Goal: Information Seeking & Learning: Learn about a topic

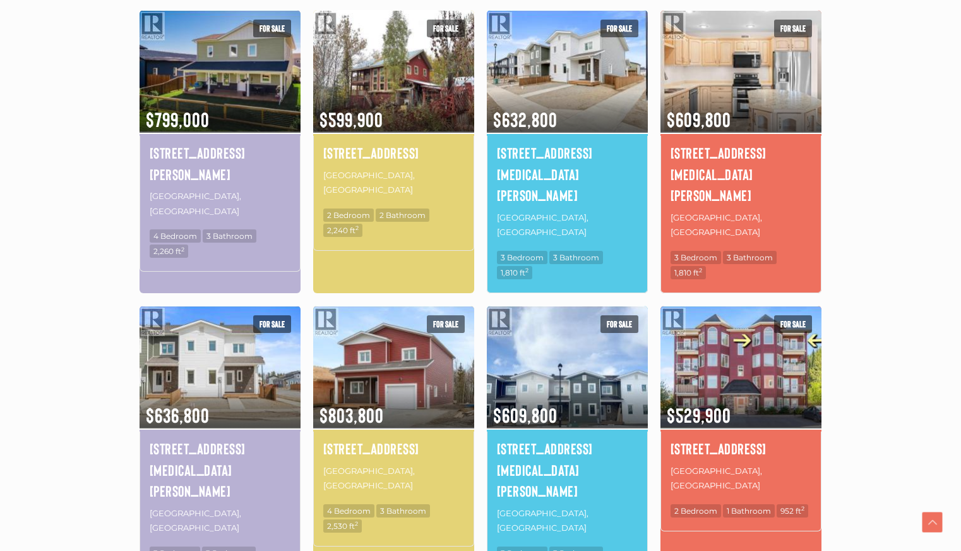
scroll to position [758, 0]
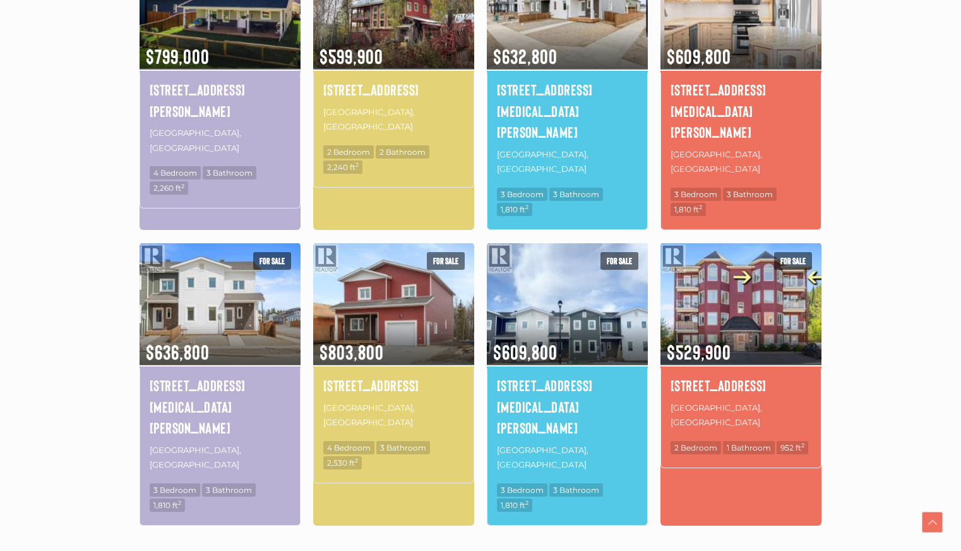
click at [456, 550] on link "2" at bounding box center [457, 562] width 19 height 22
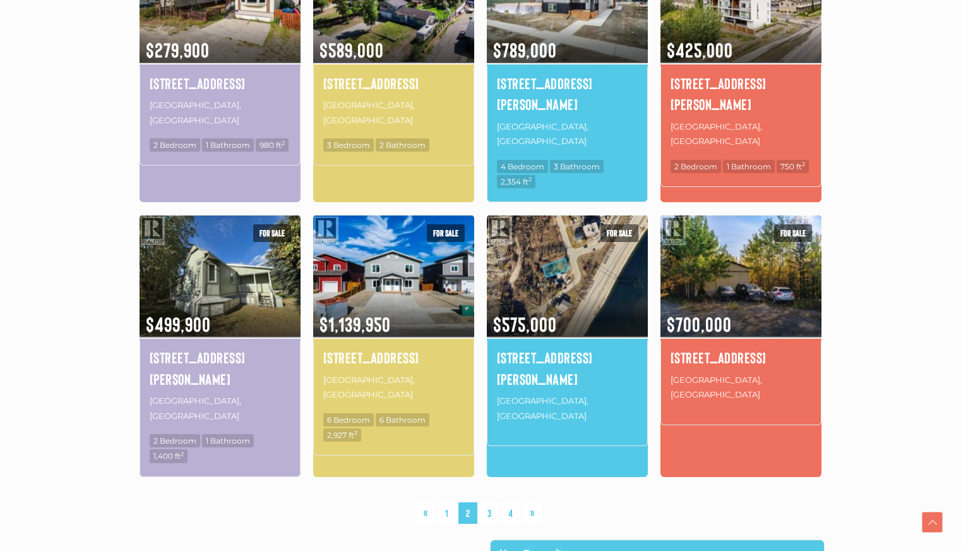
scroll to position [798, 0]
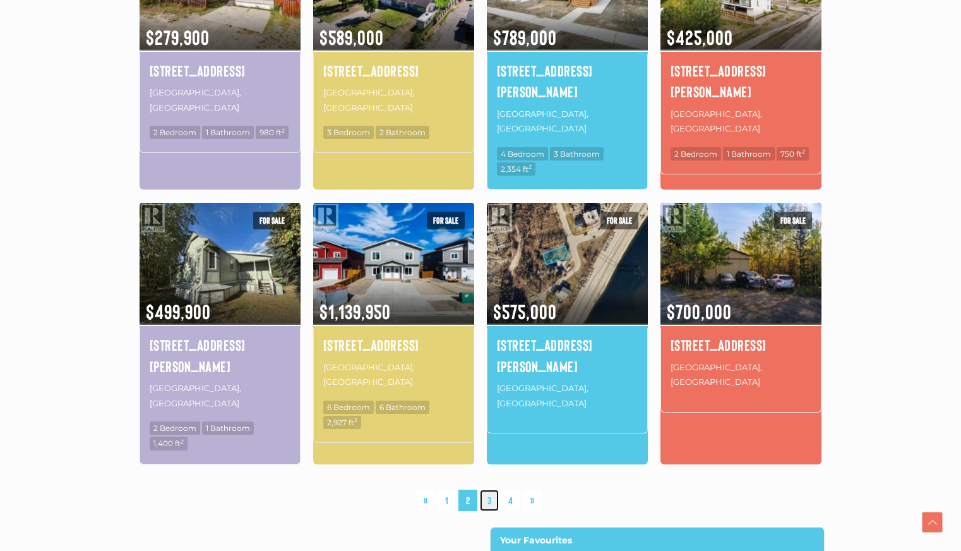
click at [489, 489] on link "3" at bounding box center [489, 500] width 19 height 22
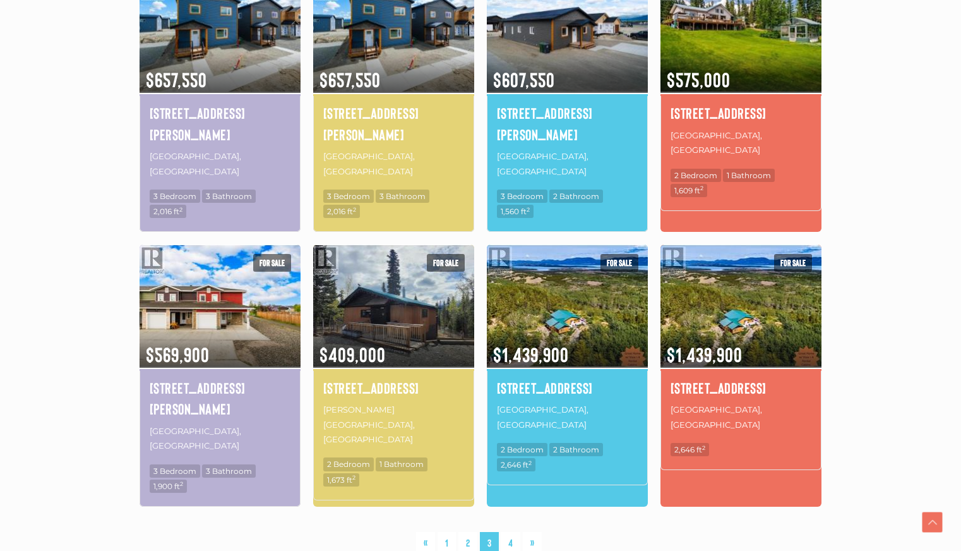
scroll to position [735, 0]
click at [508, 531] on link "4" at bounding box center [511, 542] width 20 height 22
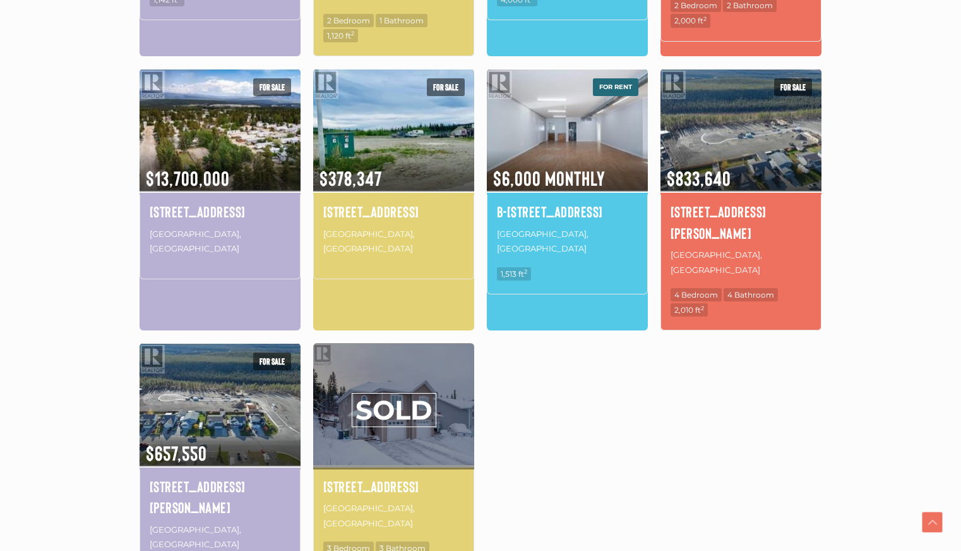
scroll to position [861, 0]
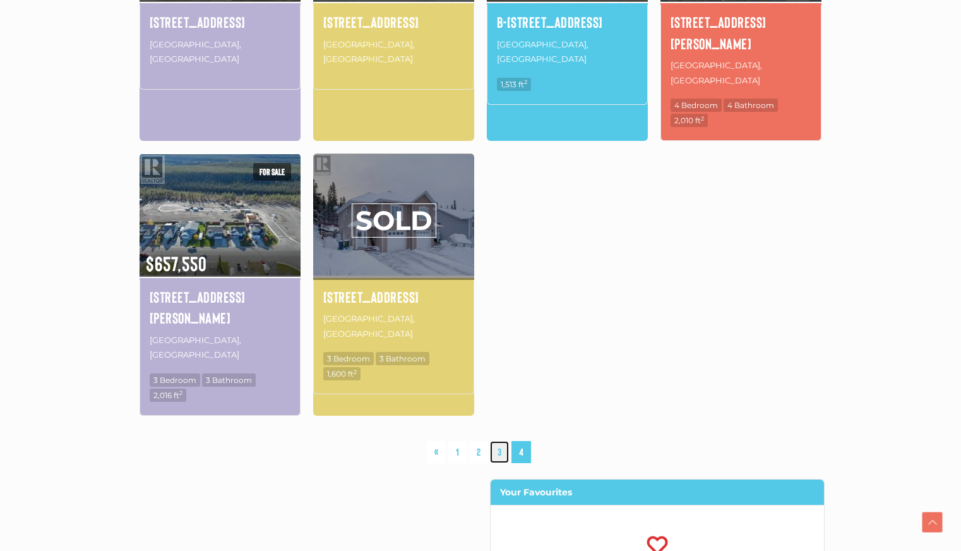
click at [499, 441] on link "3" at bounding box center [499, 452] width 19 height 22
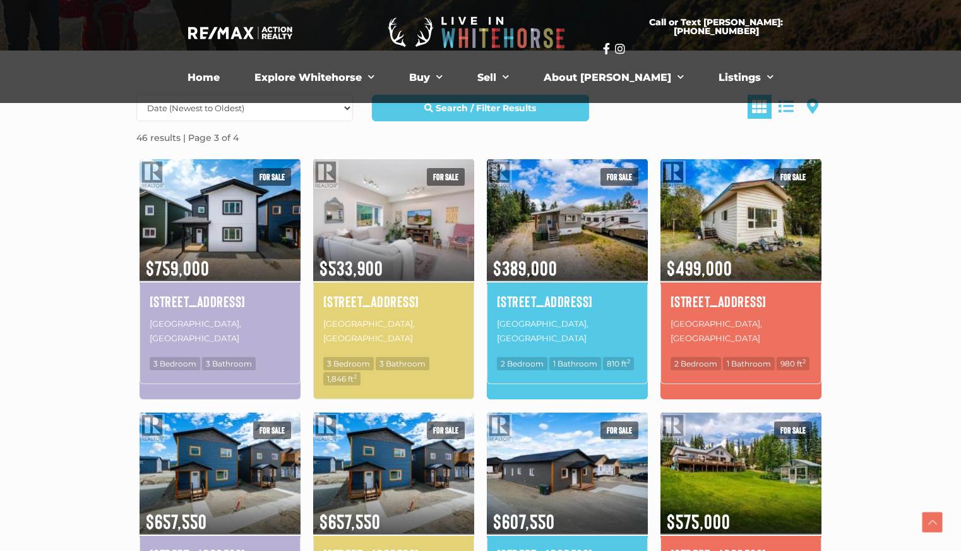
scroll to position [546, 0]
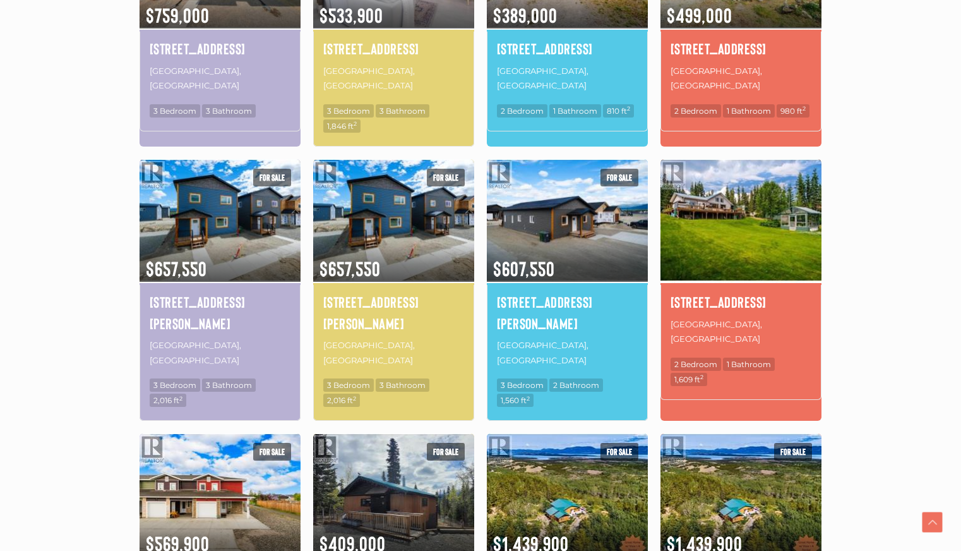
click at [762, 212] on img at bounding box center [740, 220] width 161 height 126
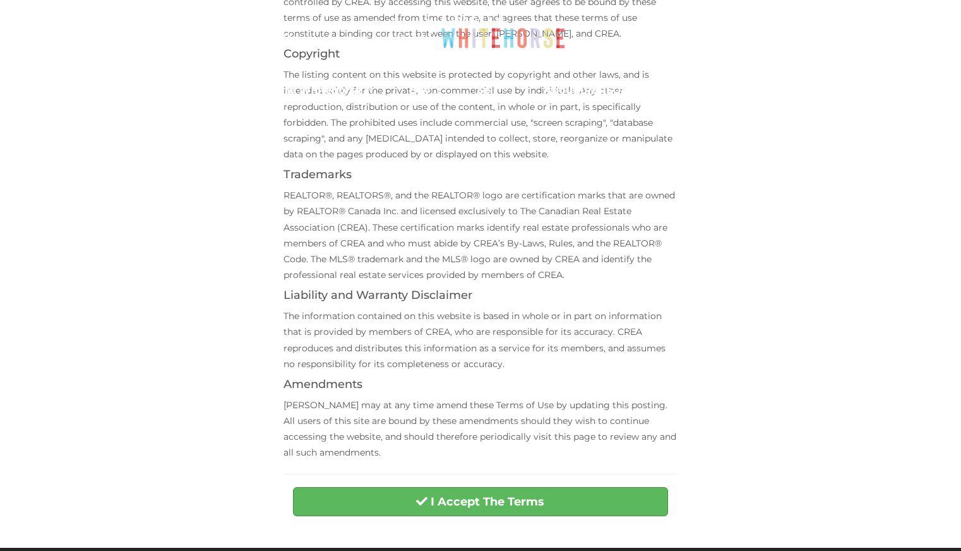
scroll to position [316, 0]
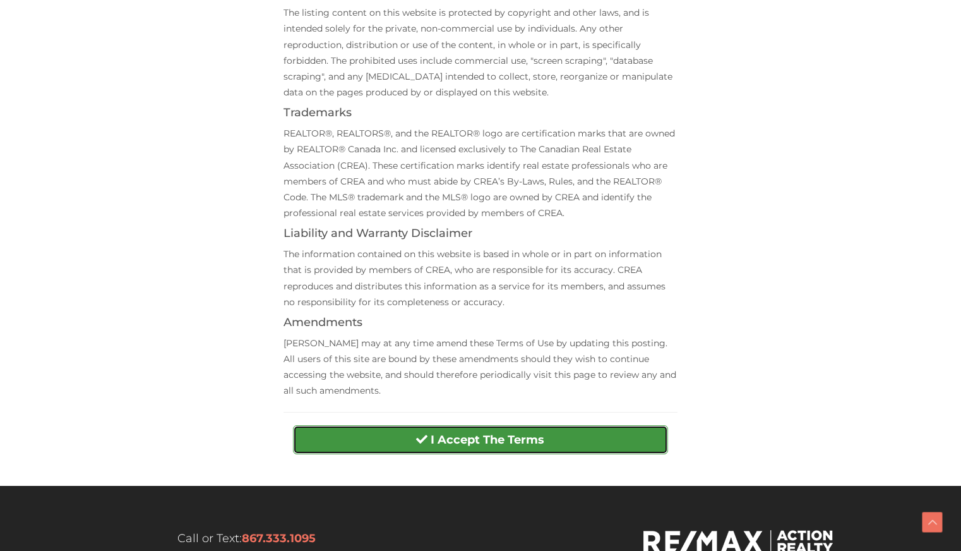
click at [511, 438] on strong "I Accept The Terms" at bounding box center [488, 440] width 114 height 14
click at [439, 441] on strong "I Accept The Terms" at bounding box center [488, 440] width 114 height 14
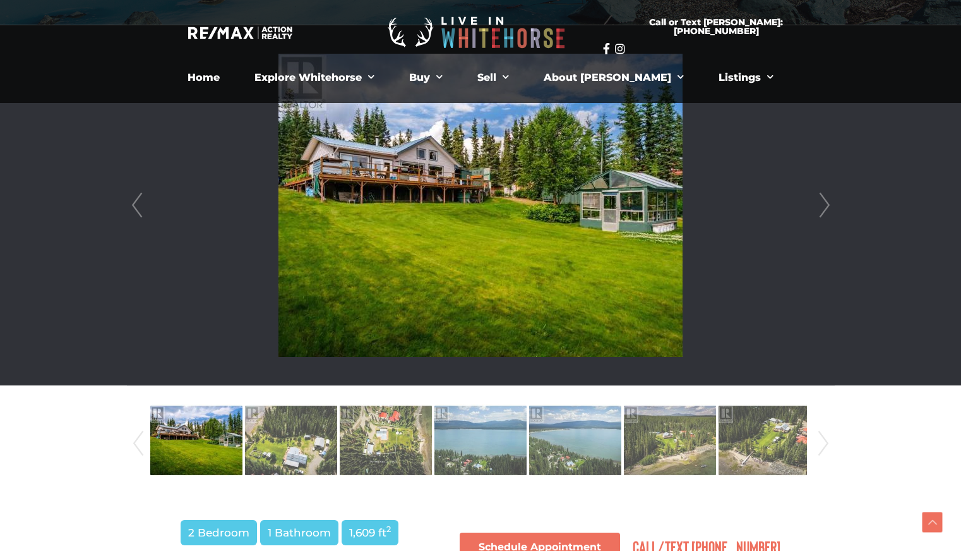
scroll to position [316, 0]
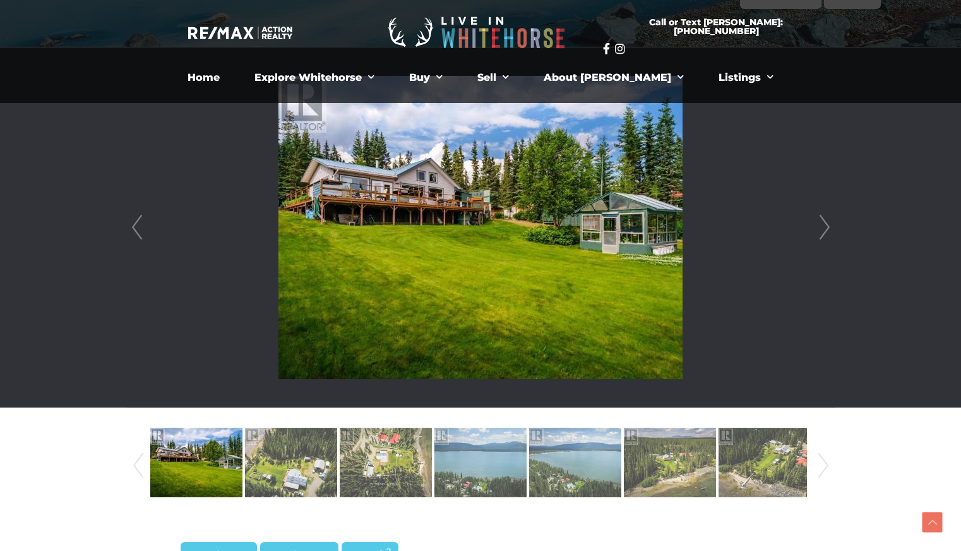
click at [816, 224] on link "Next" at bounding box center [824, 227] width 19 height 360
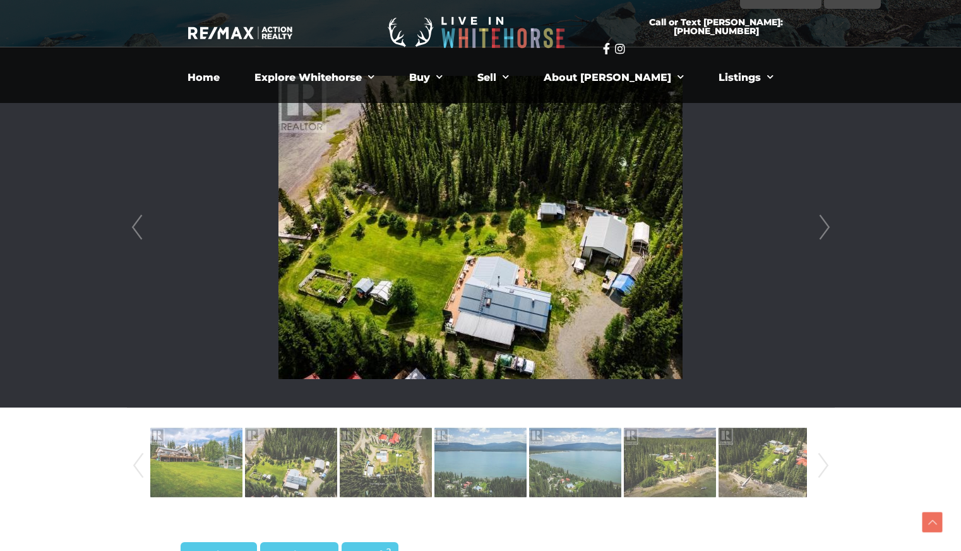
click at [818, 224] on link "Next" at bounding box center [824, 227] width 19 height 360
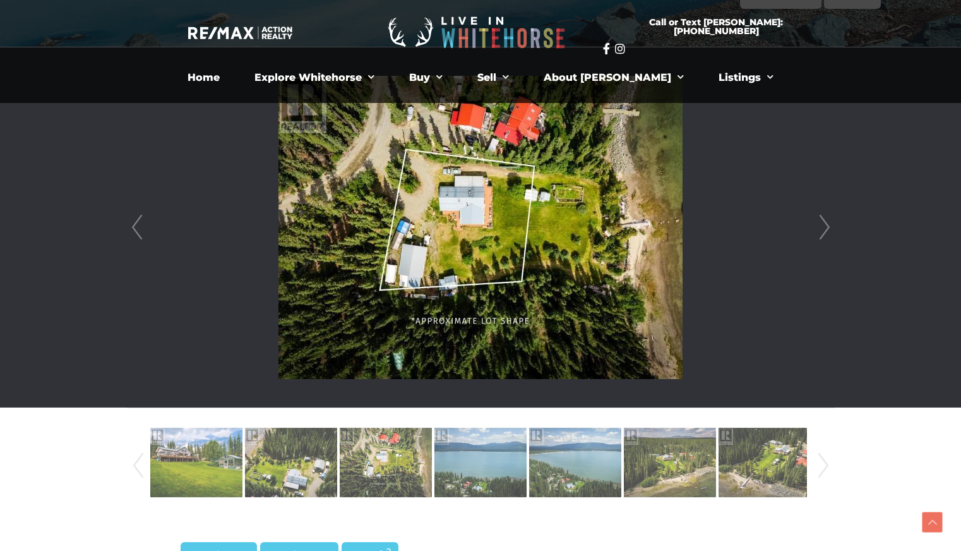
click at [818, 224] on link "Next" at bounding box center [824, 227] width 19 height 360
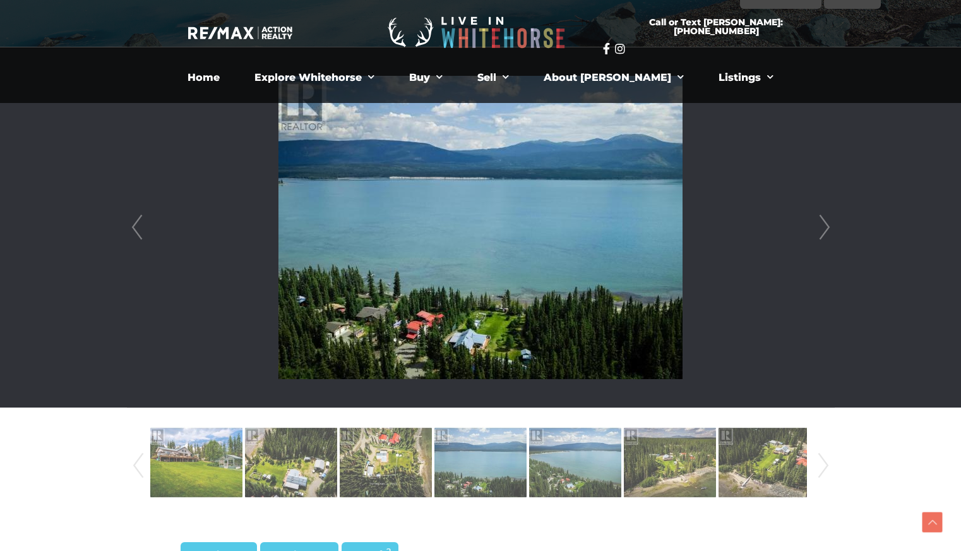
click at [818, 224] on link "Next" at bounding box center [824, 227] width 19 height 360
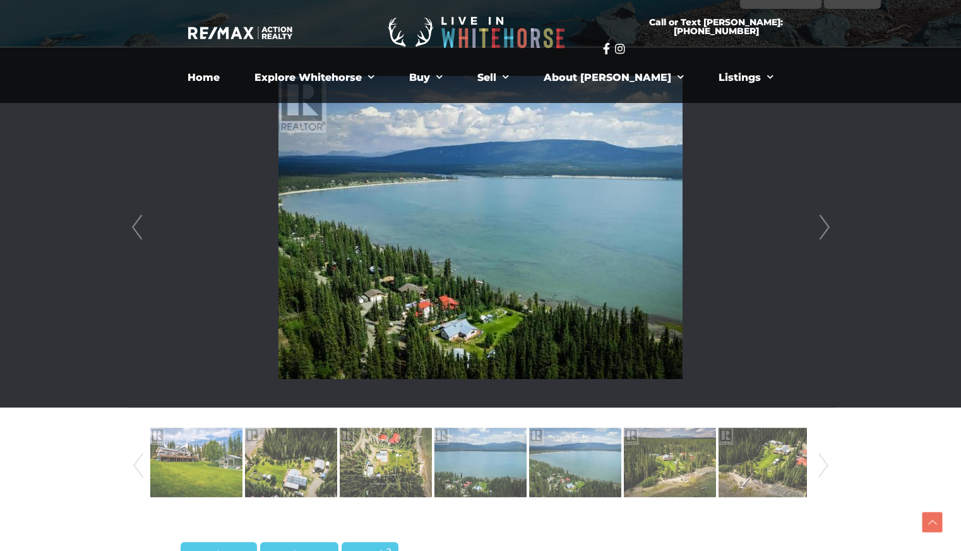
click at [818, 224] on link "Next" at bounding box center [824, 227] width 19 height 360
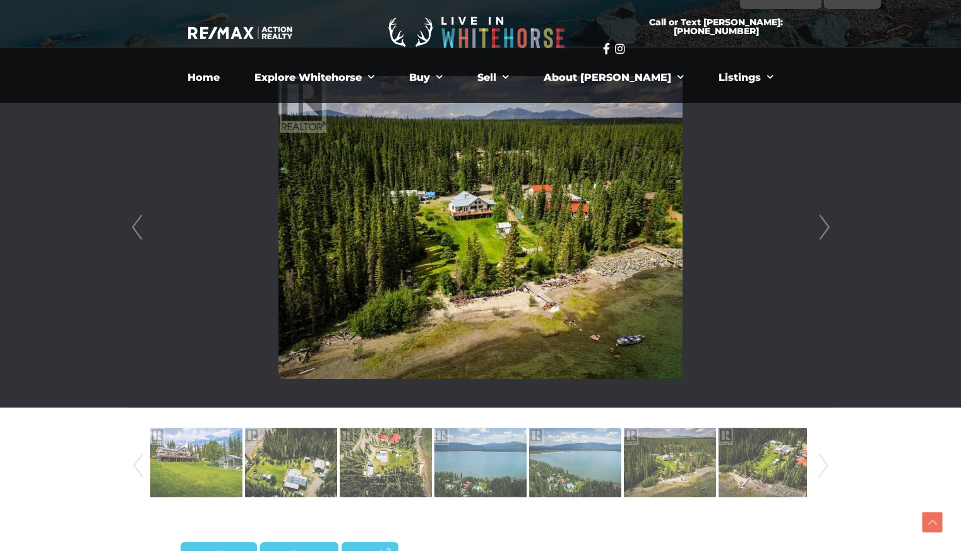
click at [818, 224] on link "Next" at bounding box center [824, 227] width 19 height 360
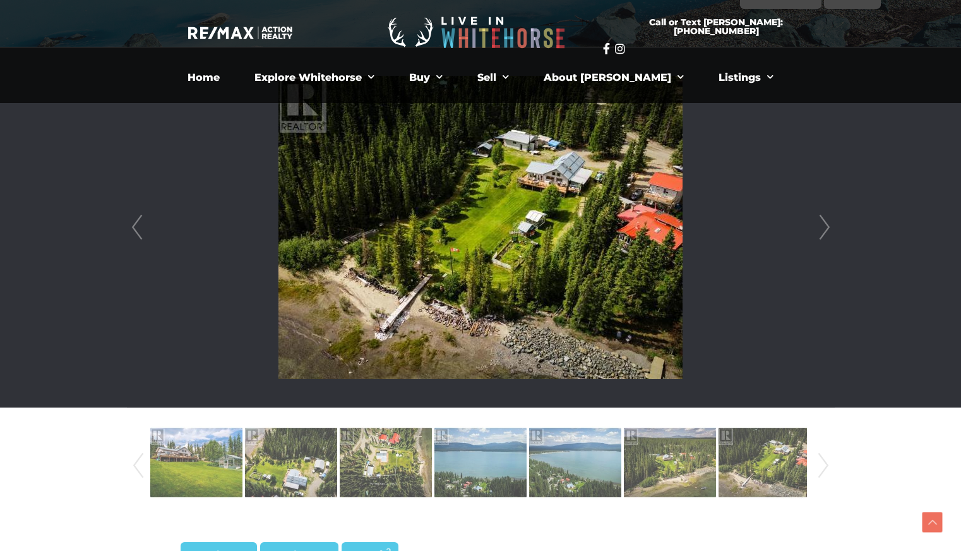
click at [818, 224] on link "Next" at bounding box center [824, 227] width 19 height 360
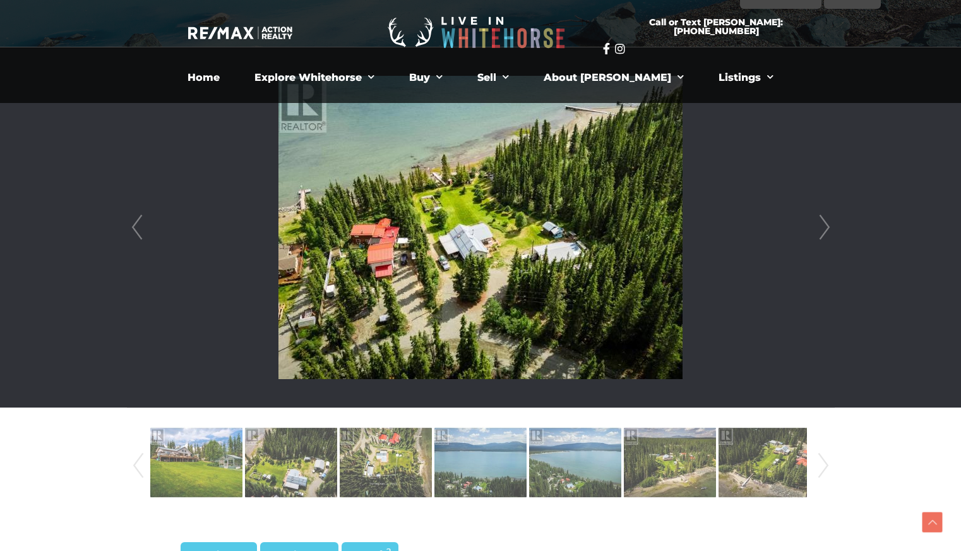
click at [818, 224] on link "Next" at bounding box center [824, 227] width 19 height 360
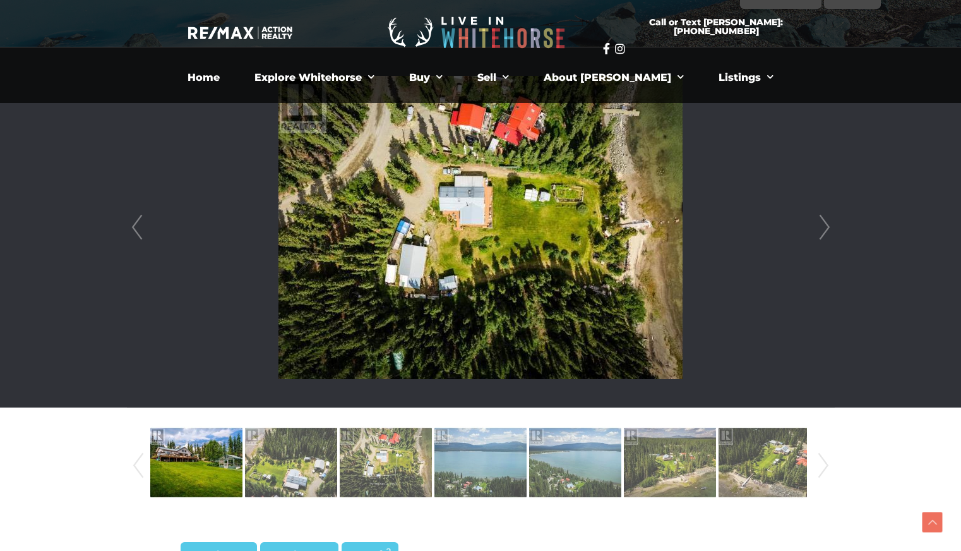
click at [818, 224] on link "Next" at bounding box center [824, 227] width 19 height 360
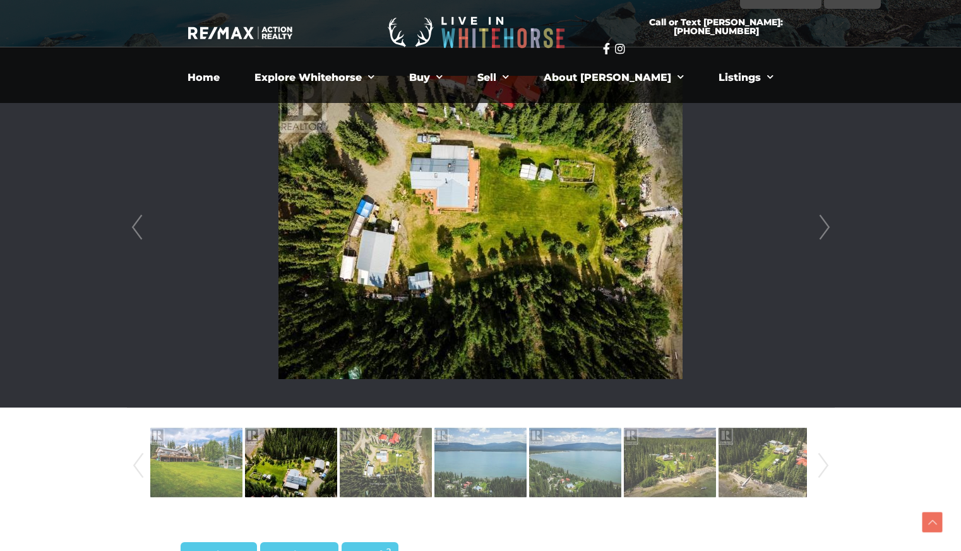
click at [818, 224] on link "Next" at bounding box center [824, 227] width 19 height 360
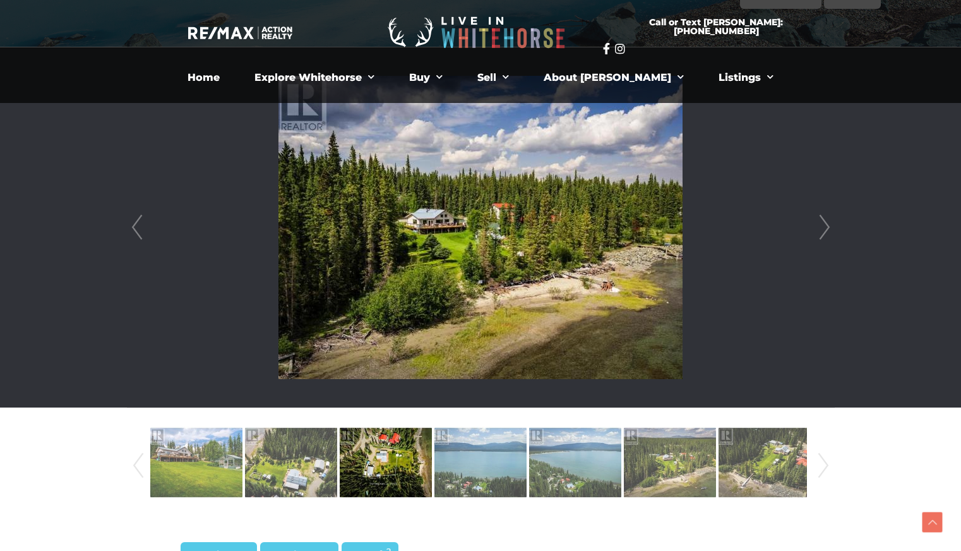
click at [818, 224] on link "Next" at bounding box center [824, 227] width 19 height 360
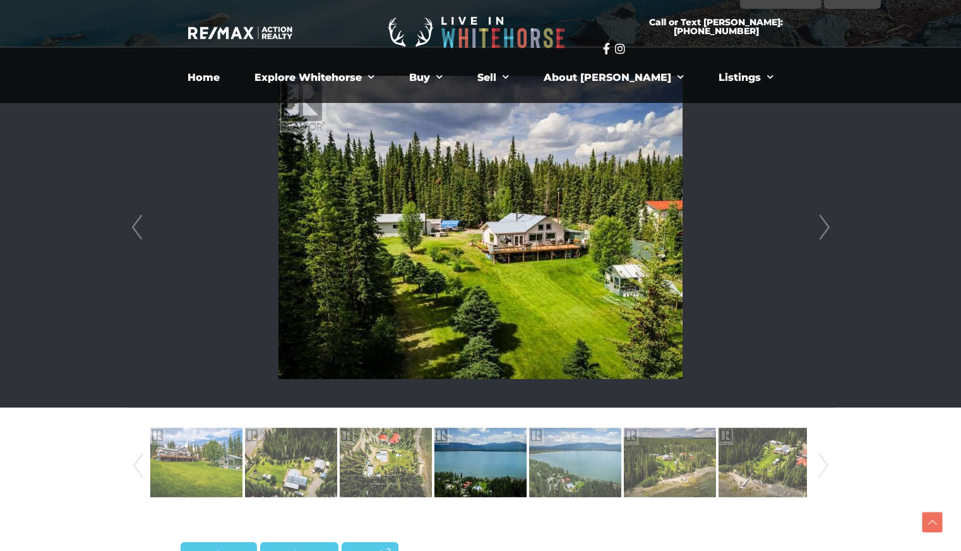
click at [818, 224] on link "Next" at bounding box center [824, 227] width 19 height 360
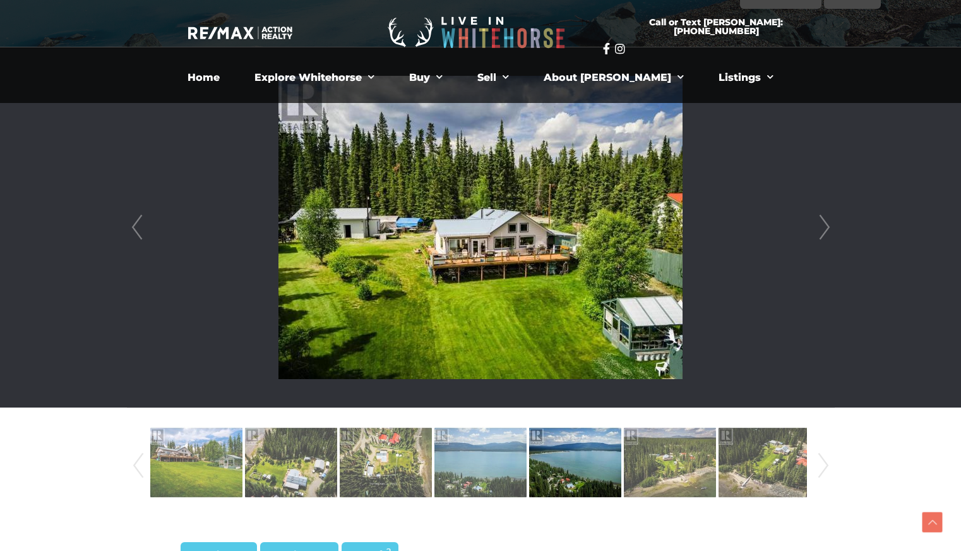
click at [818, 224] on link "Next" at bounding box center [824, 227] width 19 height 360
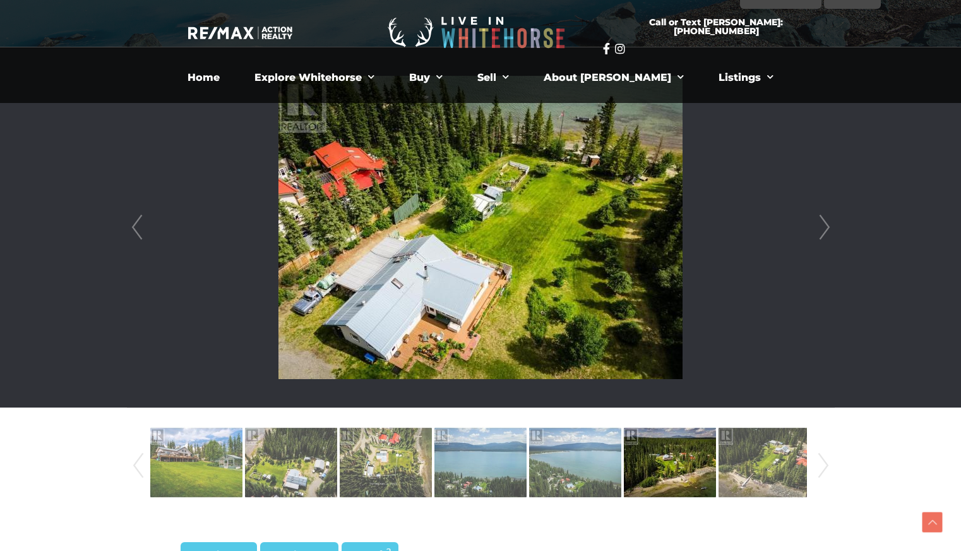
click at [815, 229] on link "Next" at bounding box center [824, 227] width 19 height 360
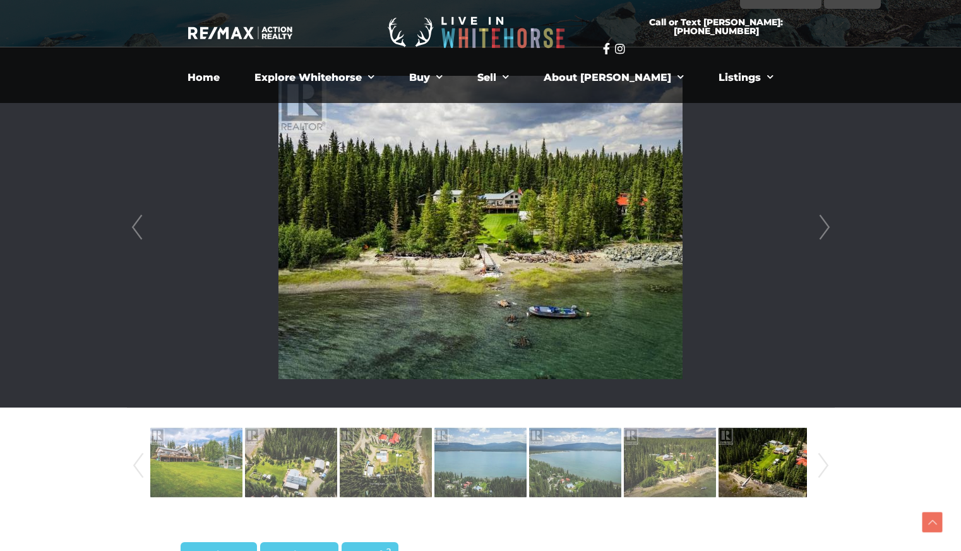
click at [828, 223] on link "Next" at bounding box center [824, 227] width 19 height 360
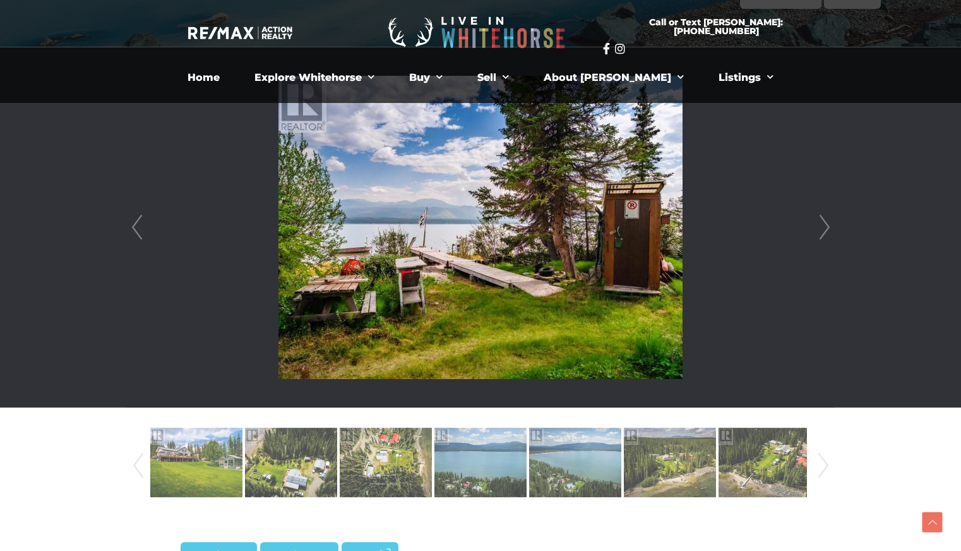
click at [828, 223] on link "Next" at bounding box center [824, 227] width 19 height 360
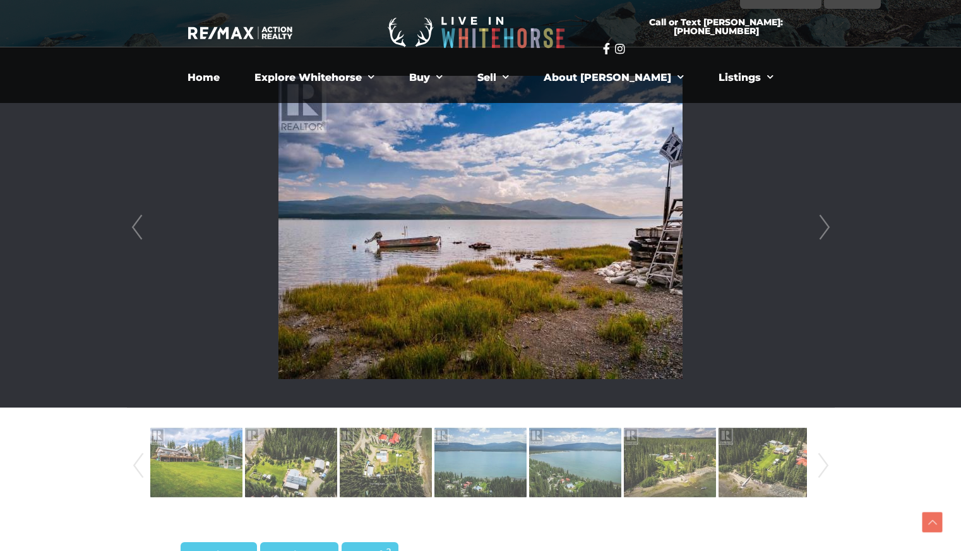
click at [828, 223] on link "Next" at bounding box center [824, 227] width 19 height 360
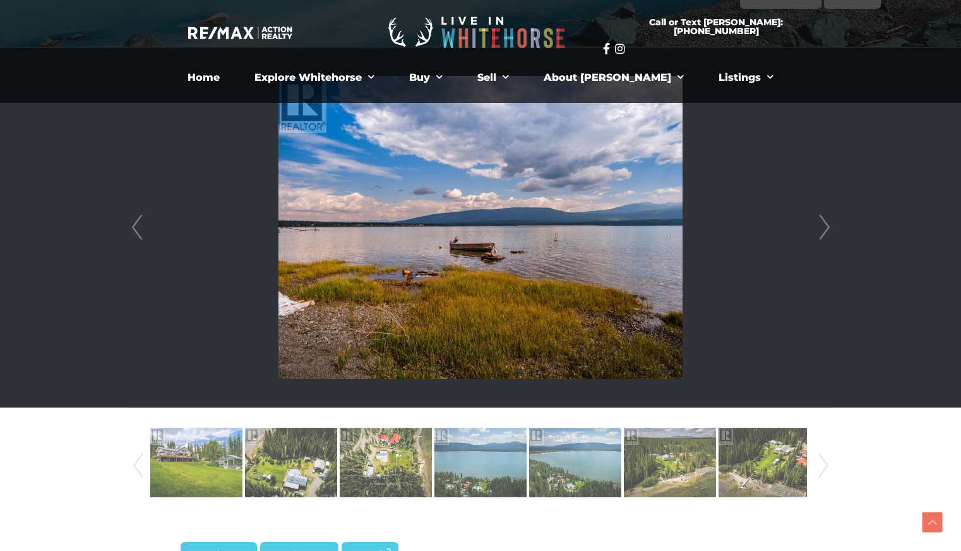
click at [828, 223] on link "Next" at bounding box center [824, 227] width 19 height 360
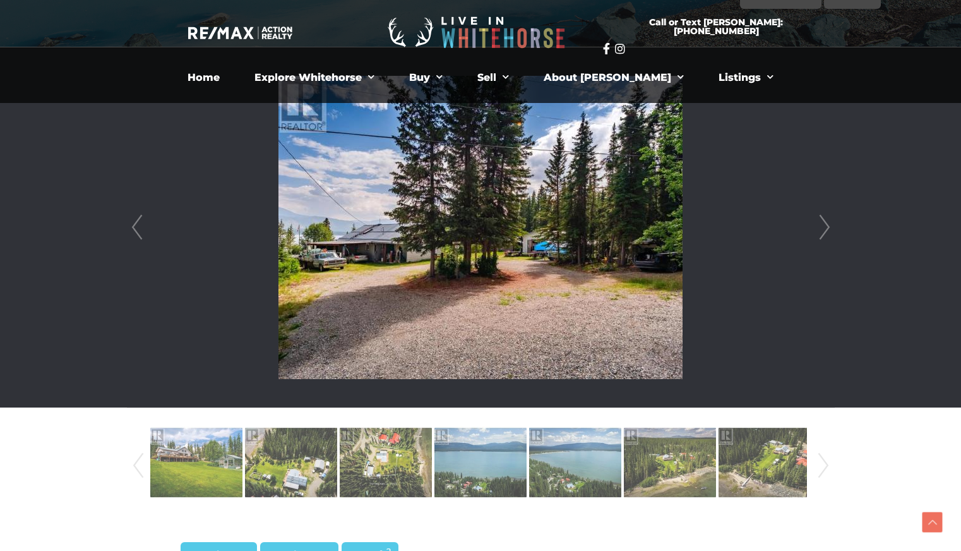
click at [828, 223] on link "Next" at bounding box center [824, 227] width 19 height 360
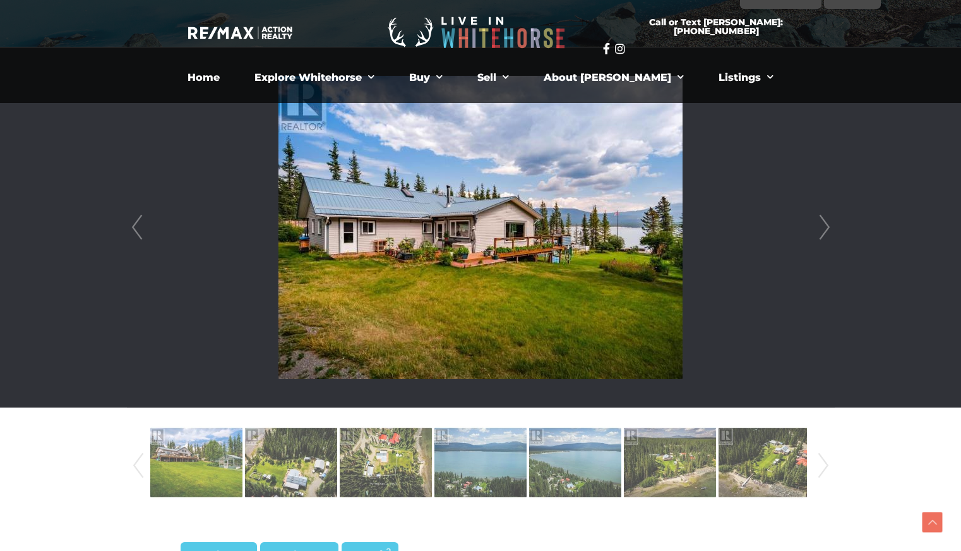
click at [825, 226] on link "Next" at bounding box center [824, 227] width 19 height 360
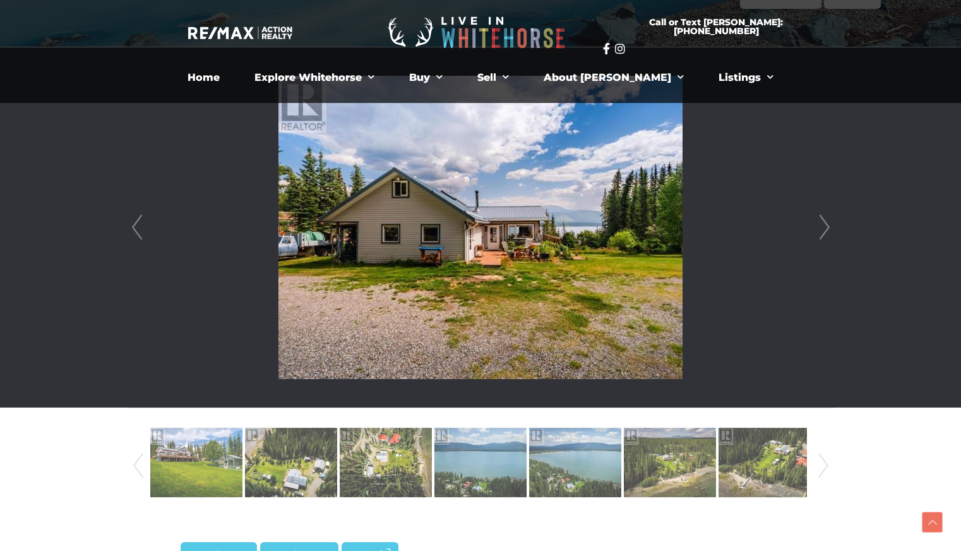
click at [825, 226] on link "Next" at bounding box center [824, 227] width 19 height 360
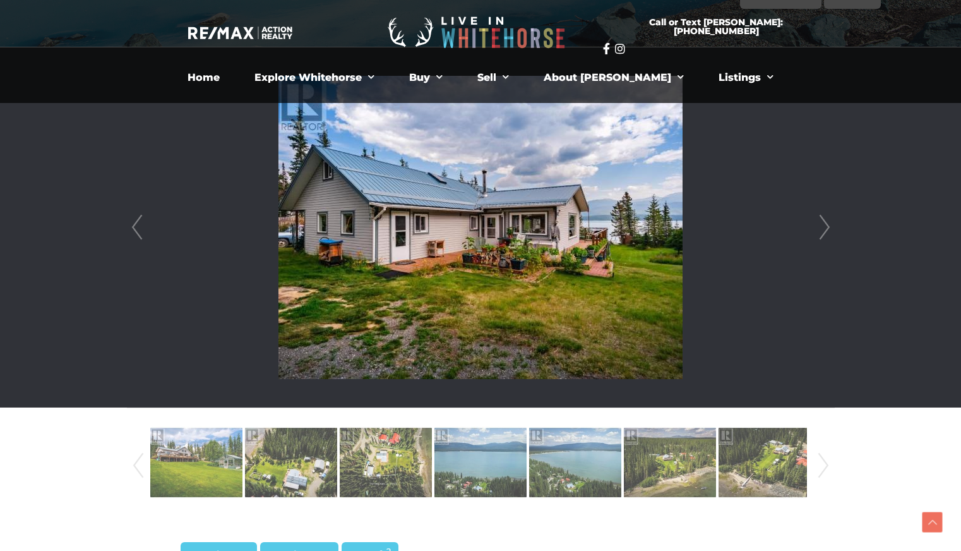
click at [825, 226] on link "Next" at bounding box center [824, 227] width 19 height 360
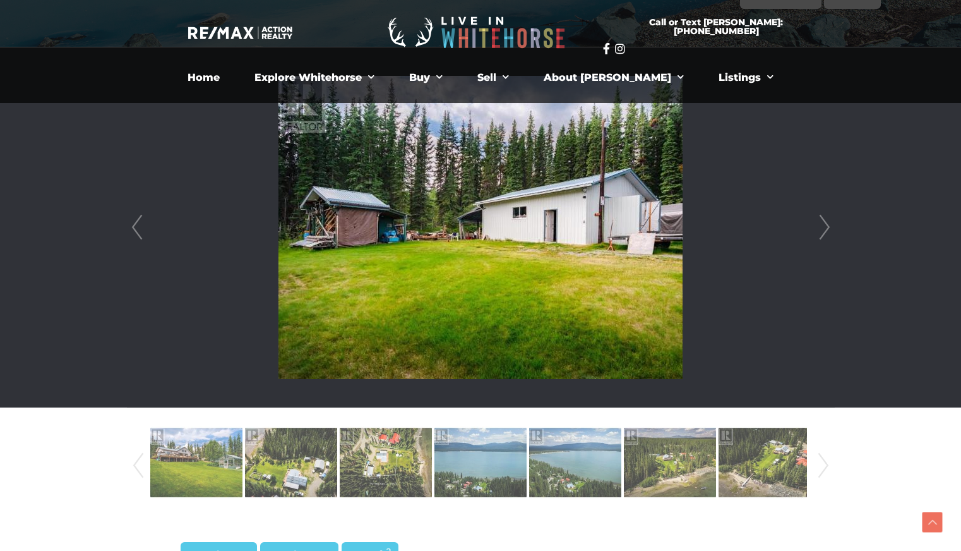
click at [825, 226] on link "Next" at bounding box center [824, 227] width 19 height 360
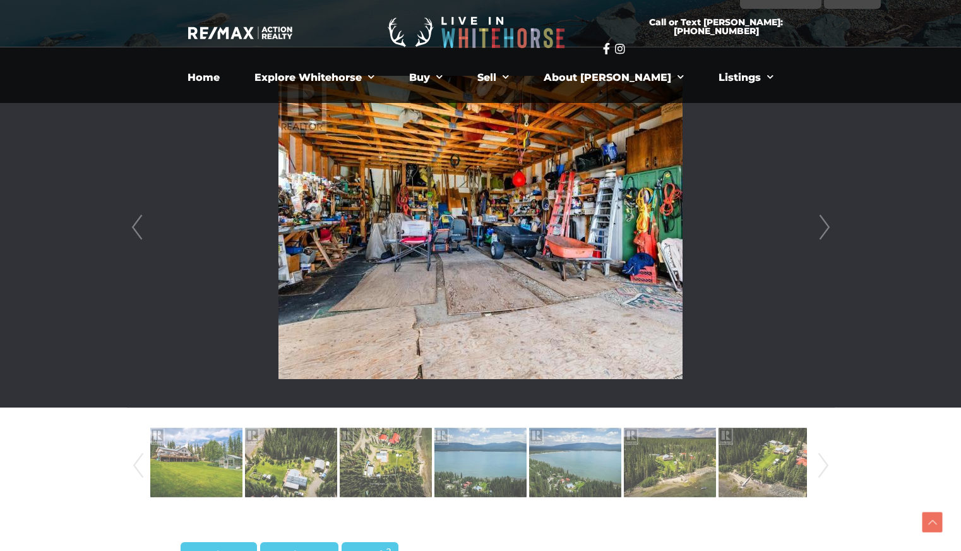
click at [825, 226] on link "Next" at bounding box center [824, 227] width 19 height 360
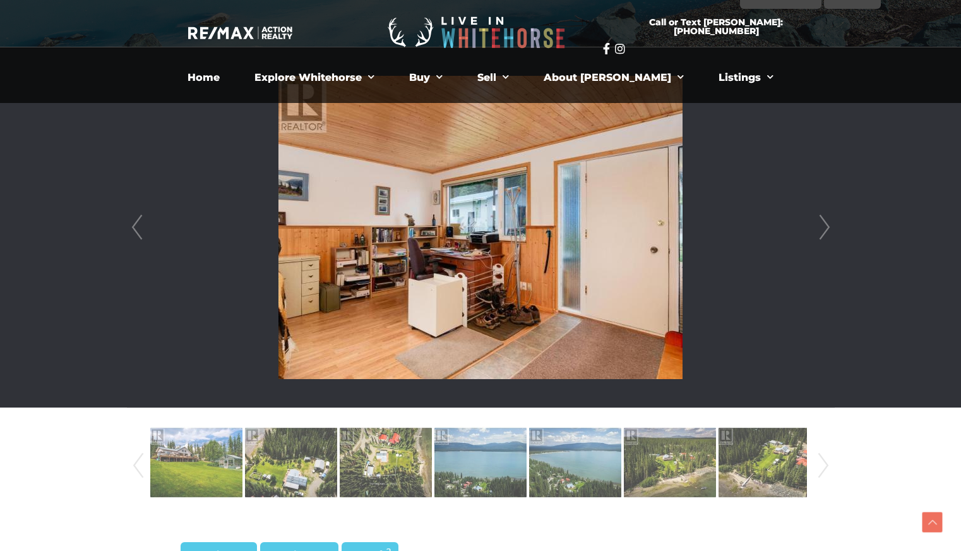
click at [825, 226] on link "Next" at bounding box center [824, 227] width 19 height 360
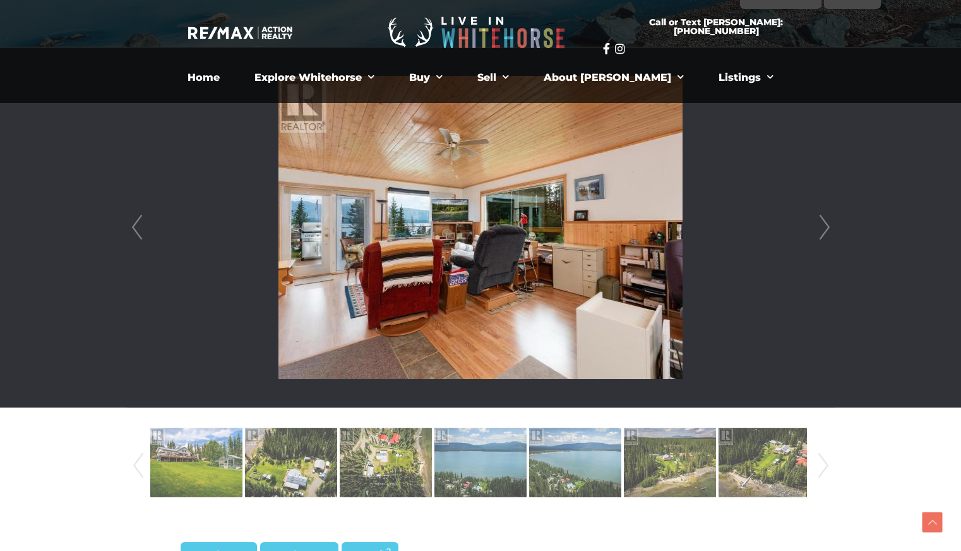
click at [825, 226] on link "Next" at bounding box center [824, 227] width 19 height 360
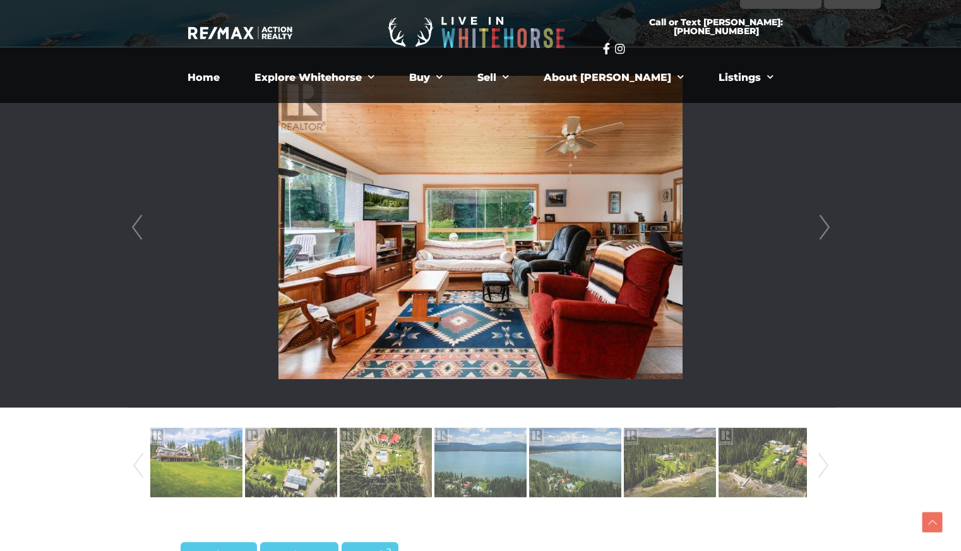
click at [825, 226] on link "Next" at bounding box center [824, 227] width 19 height 360
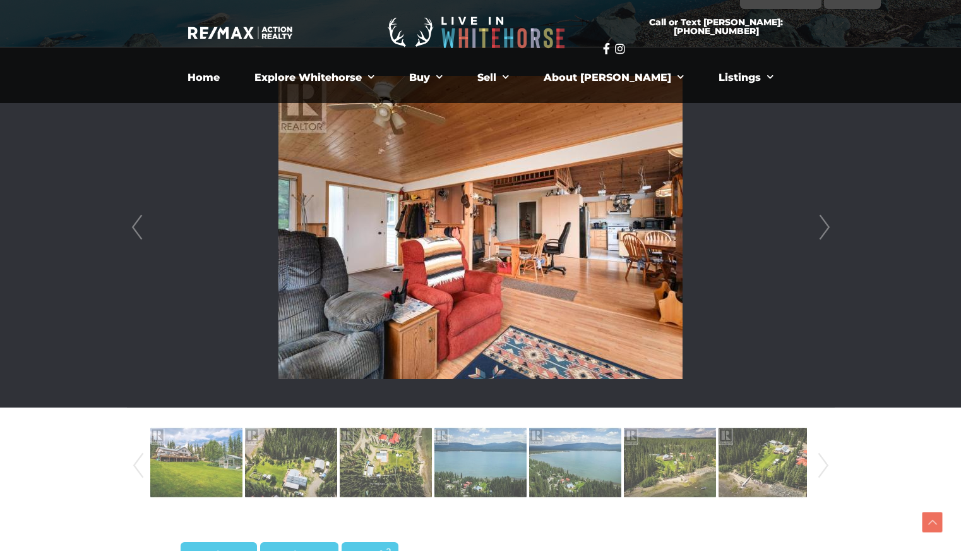
click at [825, 226] on link "Next" at bounding box center [824, 227] width 19 height 360
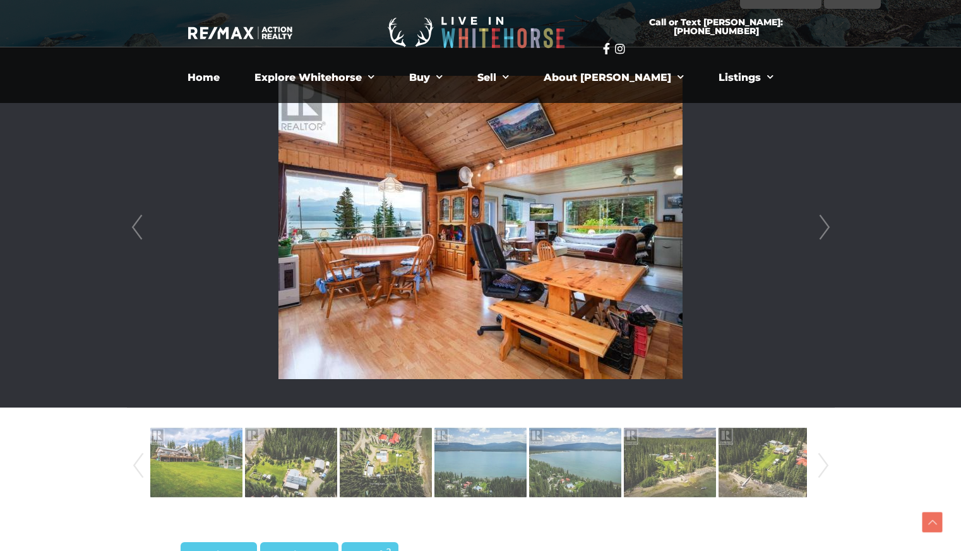
click at [825, 226] on link "Next" at bounding box center [824, 227] width 19 height 360
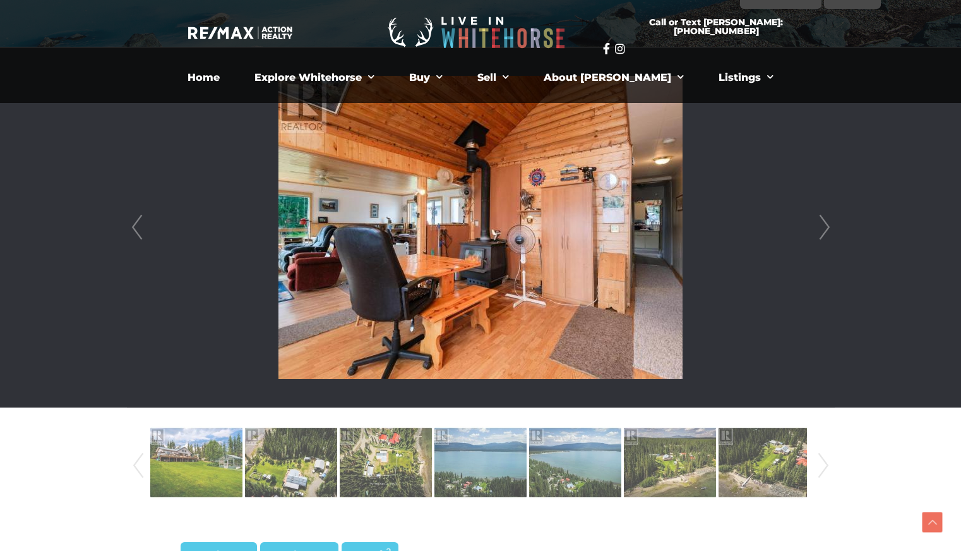
click at [825, 226] on link "Next" at bounding box center [824, 227] width 19 height 360
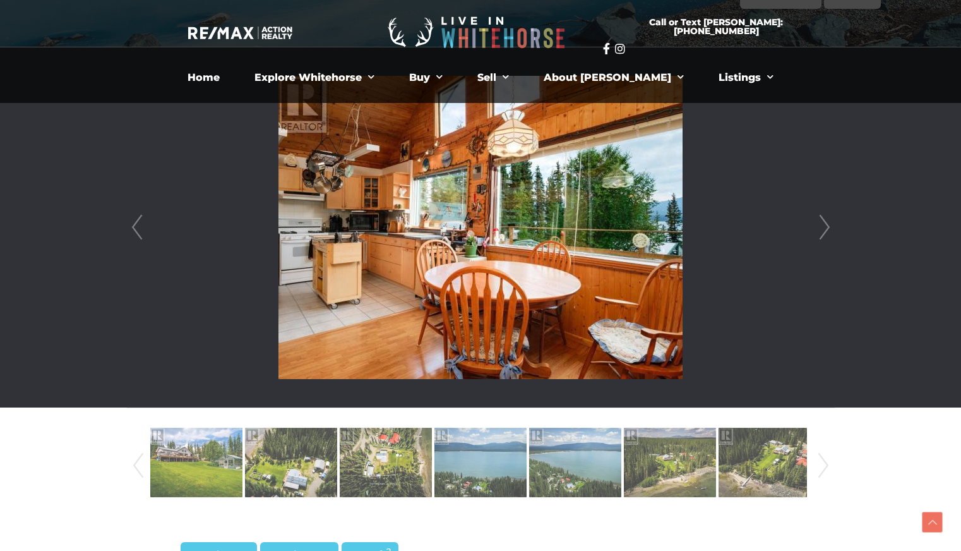
click at [825, 226] on link "Next" at bounding box center [824, 227] width 19 height 360
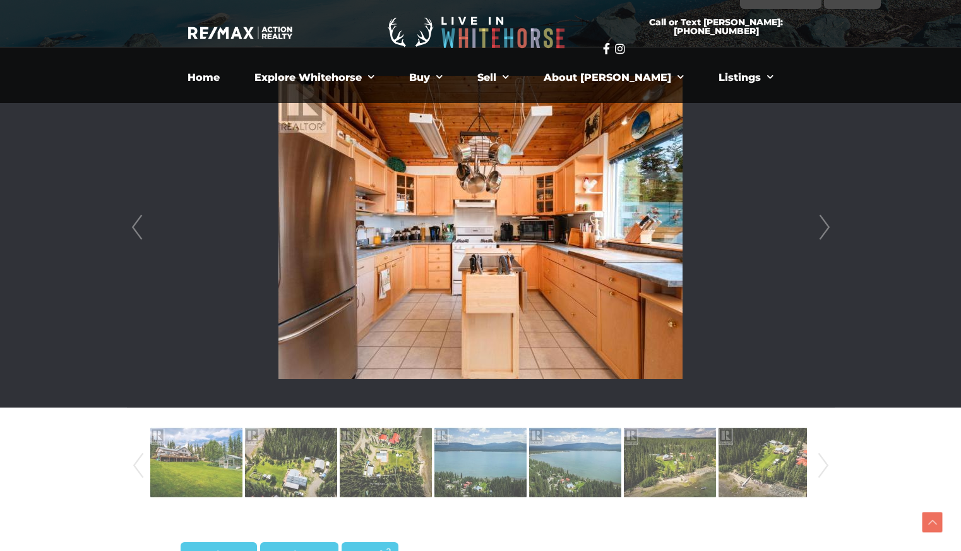
click at [825, 226] on link "Next" at bounding box center [824, 227] width 19 height 360
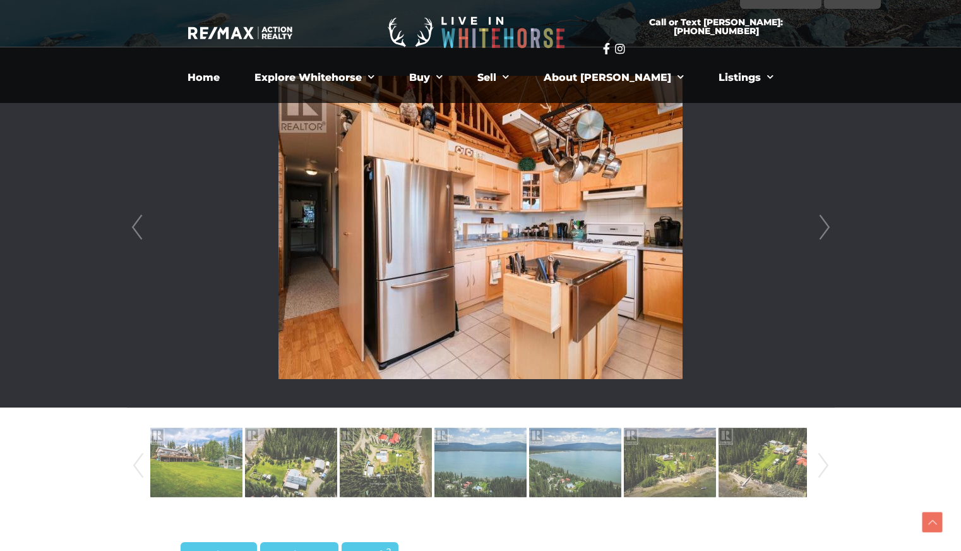
click at [825, 226] on link "Next" at bounding box center [824, 227] width 19 height 360
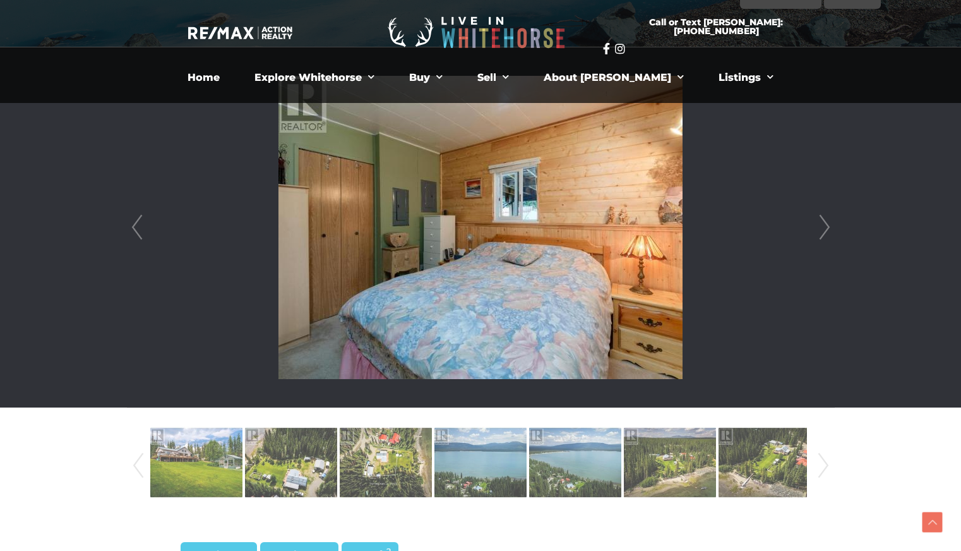
click at [825, 226] on link "Next" at bounding box center [824, 227] width 19 height 360
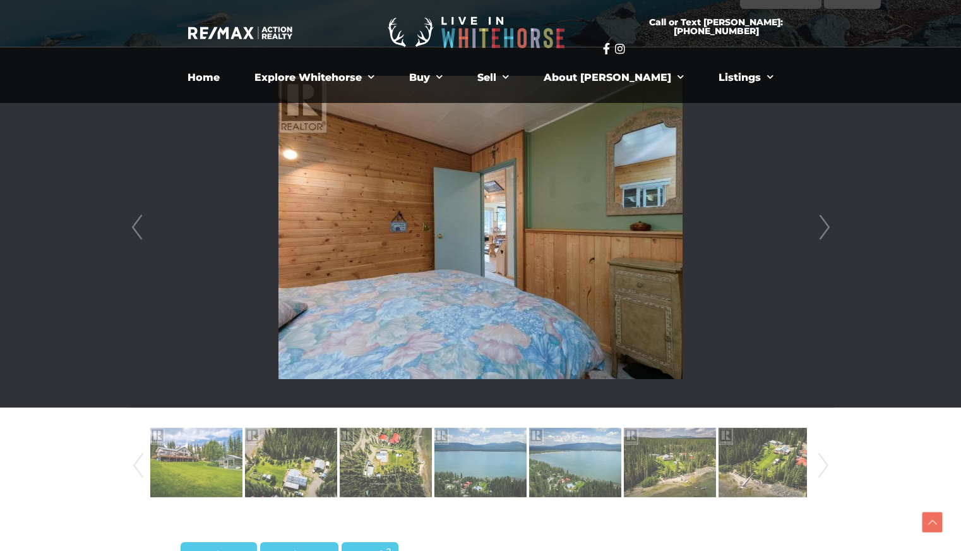
click at [825, 226] on link "Next" at bounding box center [824, 227] width 19 height 360
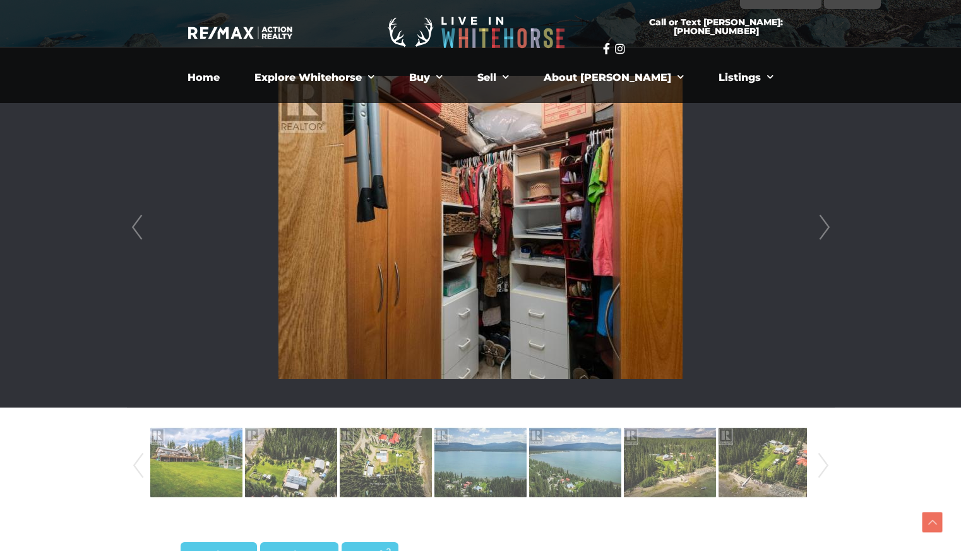
click at [825, 226] on link "Next" at bounding box center [824, 227] width 19 height 360
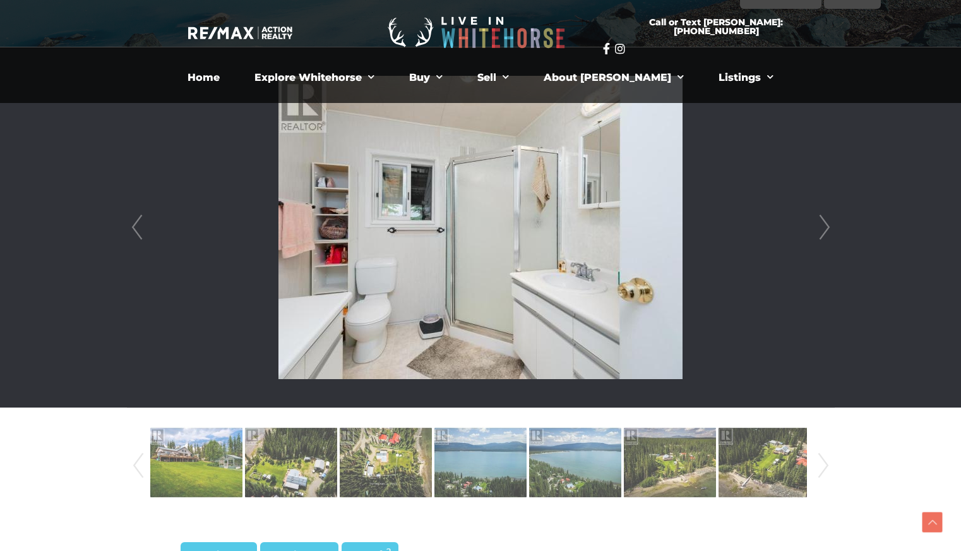
click at [825, 226] on link "Next" at bounding box center [824, 227] width 19 height 360
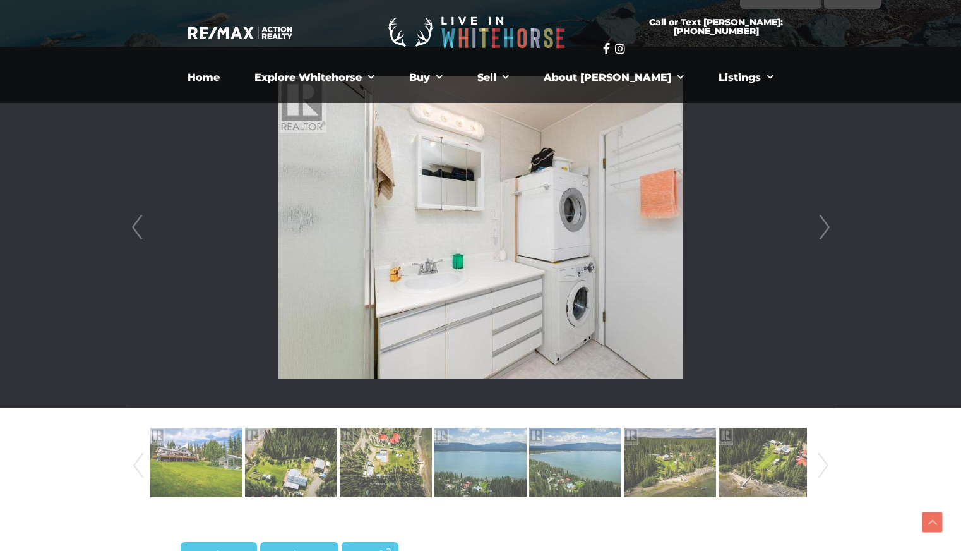
click at [825, 226] on link "Next" at bounding box center [824, 227] width 19 height 360
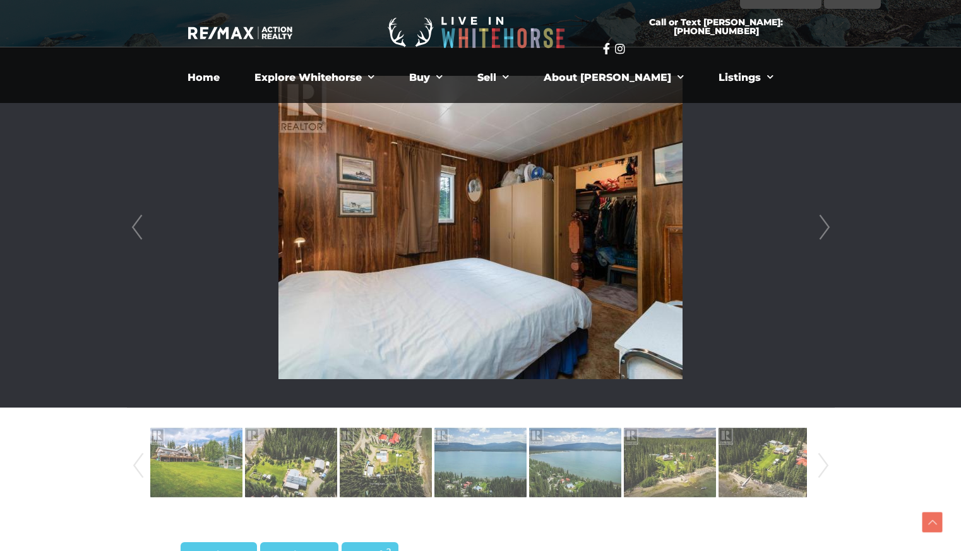
click at [825, 226] on link "Next" at bounding box center [824, 227] width 19 height 360
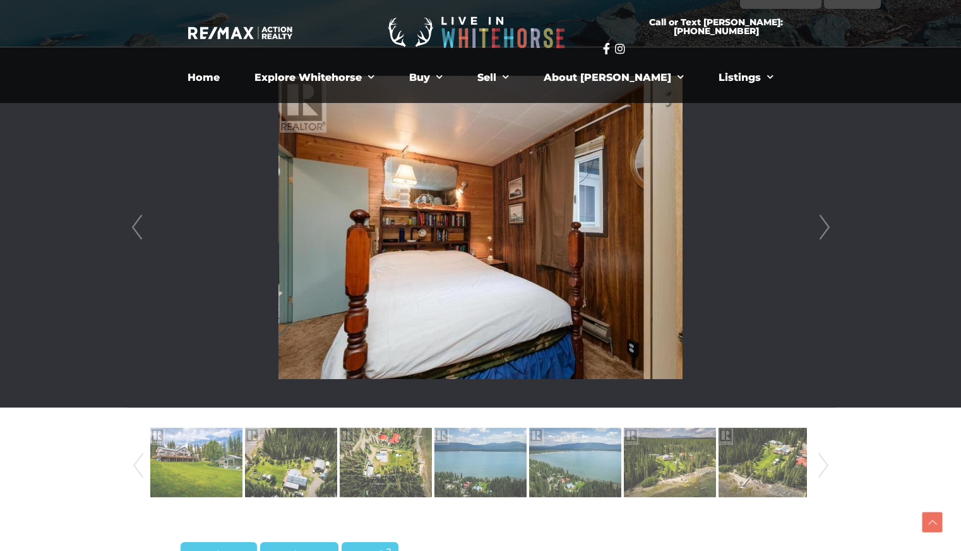
click at [825, 226] on link "Next" at bounding box center [824, 227] width 19 height 360
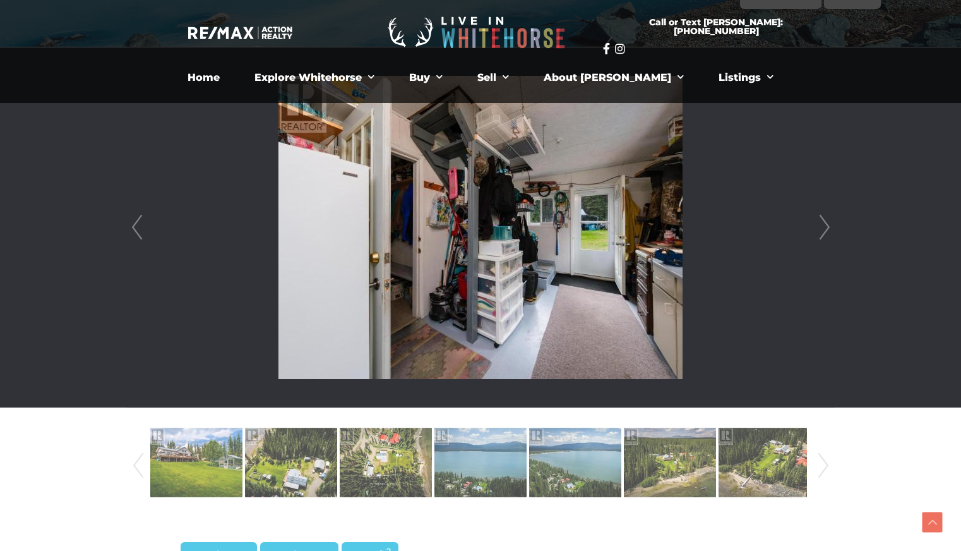
click at [825, 226] on link "Next" at bounding box center [824, 227] width 19 height 360
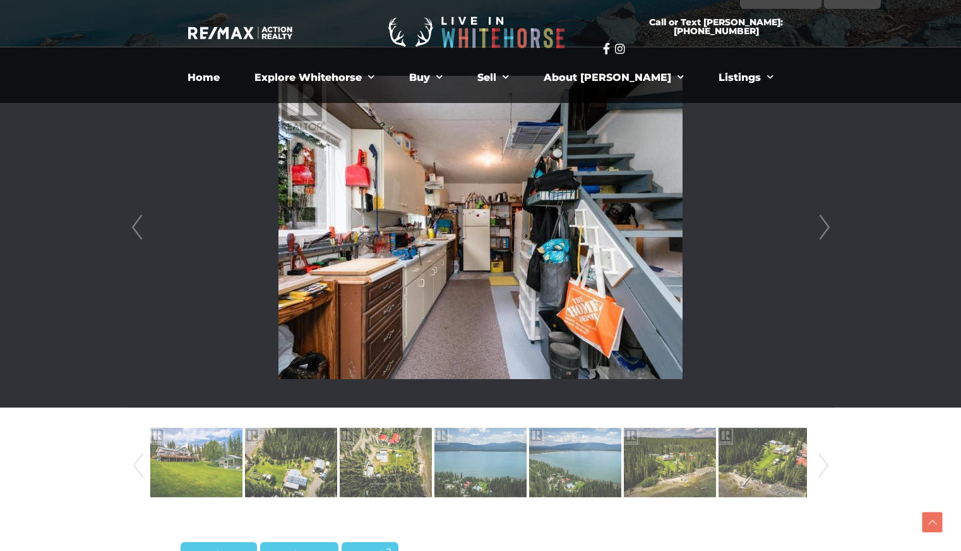
click at [825, 226] on link "Next" at bounding box center [824, 227] width 19 height 360
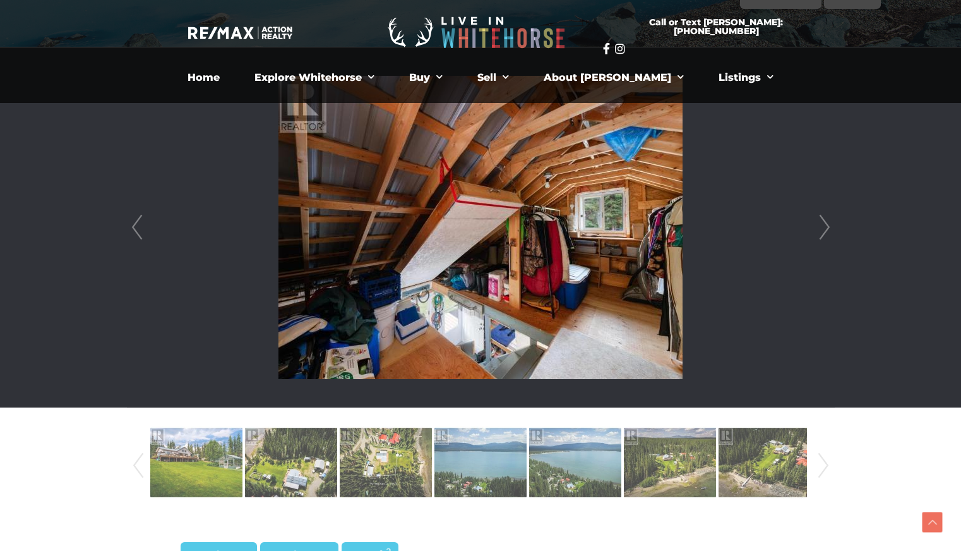
click at [825, 226] on link "Next" at bounding box center [824, 227] width 19 height 360
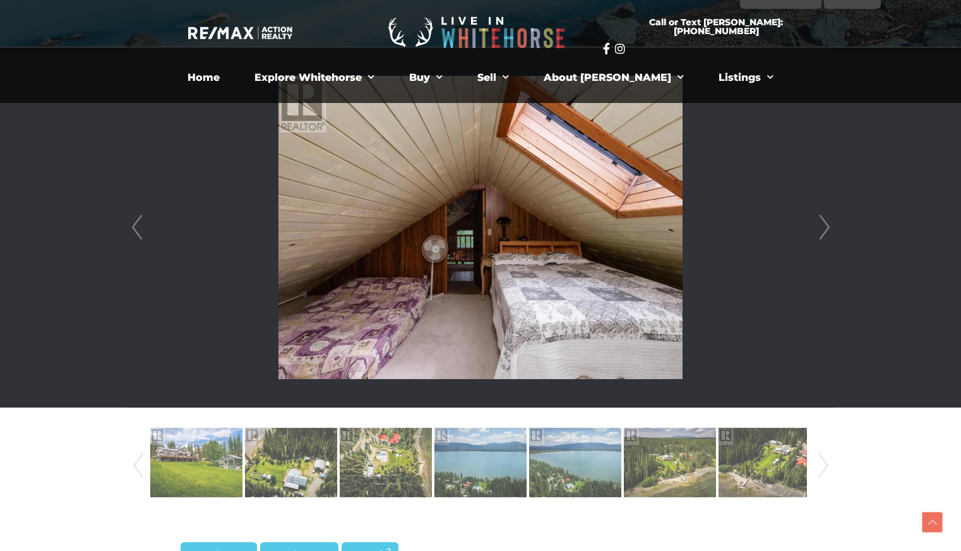
click at [133, 224] on link "Prev" at bounding box center [137, 227] width 19 height 360
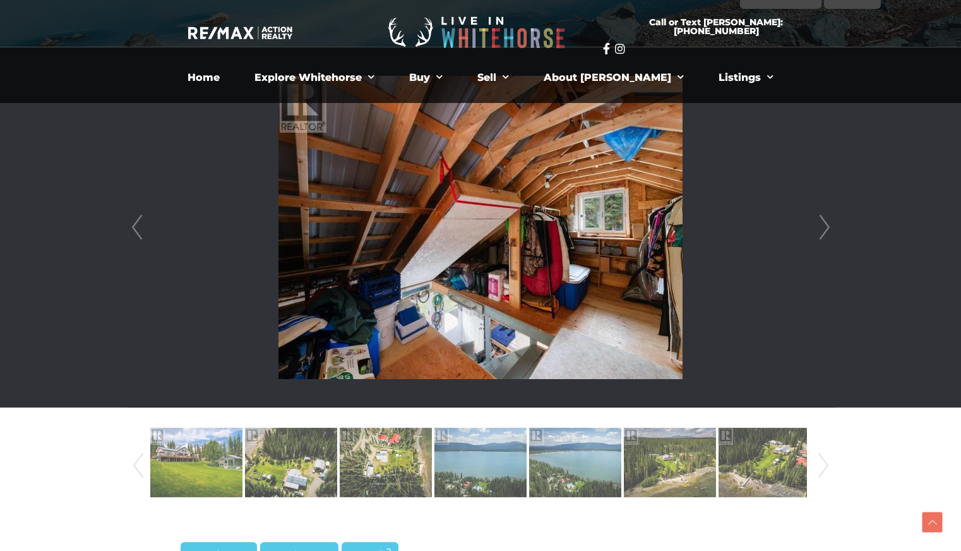
click at [823, 225] on link "Next" at bounding box center [824, 227] width 19 height 360
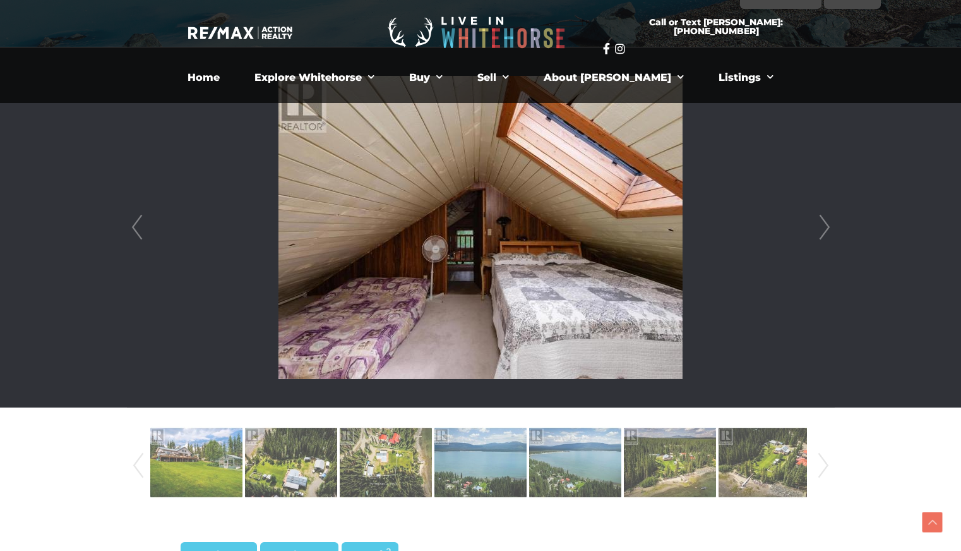
click at [823, 225] on link "Next" at bounding box center [824, 227] width 19 height 360
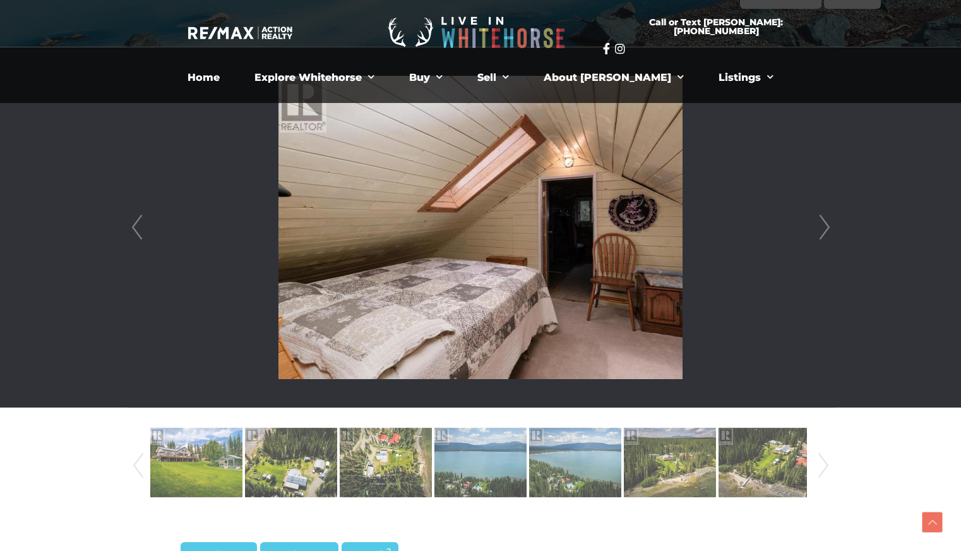
click at [823, 225] on link "Next" at bounding box center [824, 227] width 19 height 360
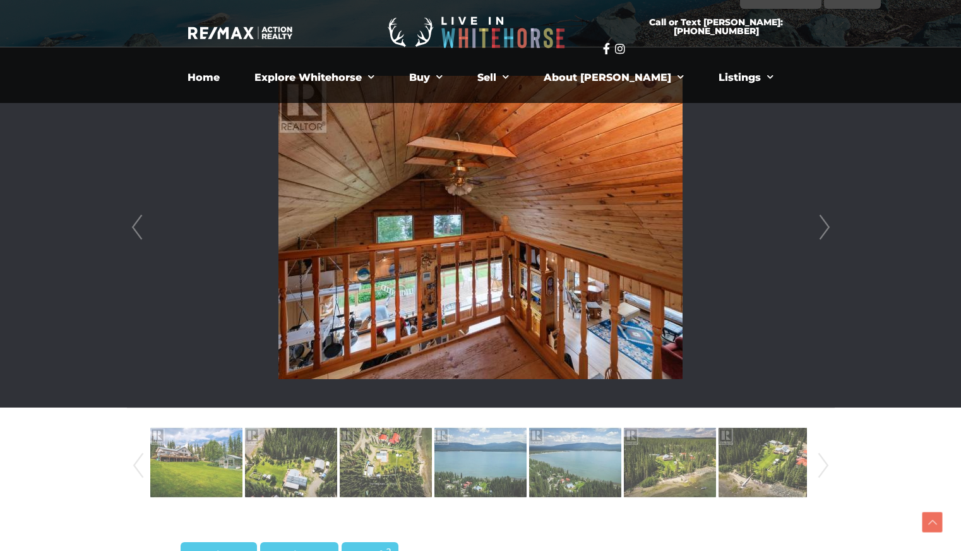
click at [823, 225] on link "Next" at bounding box center [824, 227] width 19 height 360
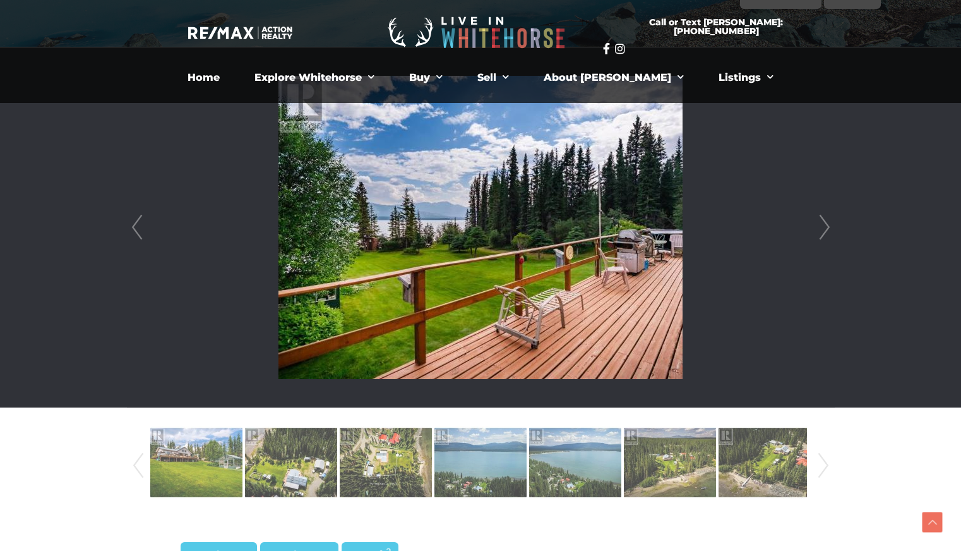
click at [823, 225] on link "Next" at bounding box center [824, 227] width 19 height 360
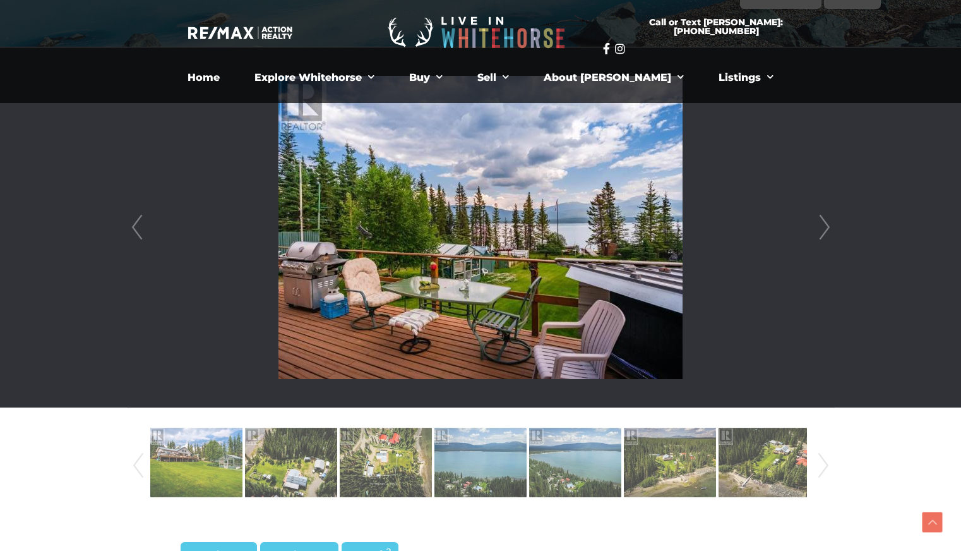
click at [823, 225] on link "Next" at bounding box center [824, 227] width 19 height 360
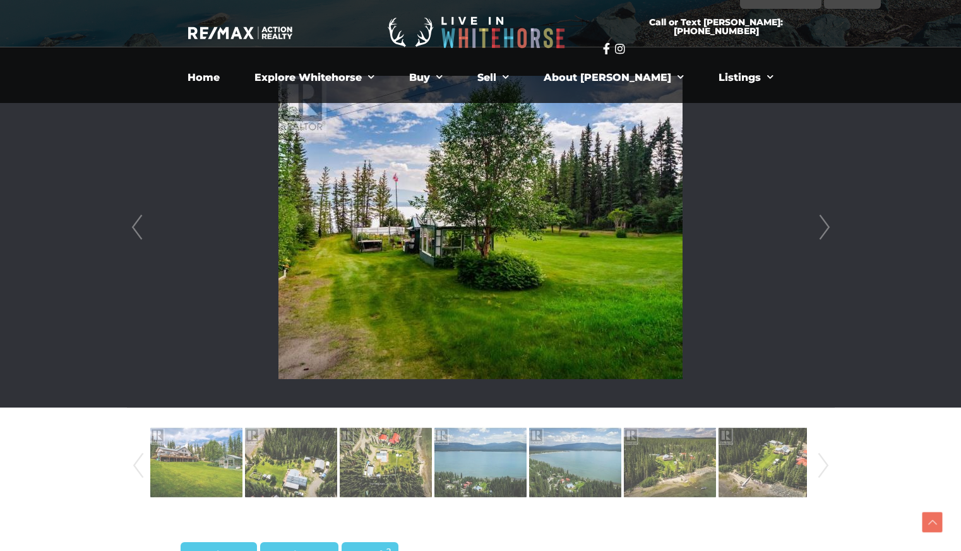
click at [823, 225] on link "Next" at bounding box center [824, 227] width 19 height 360
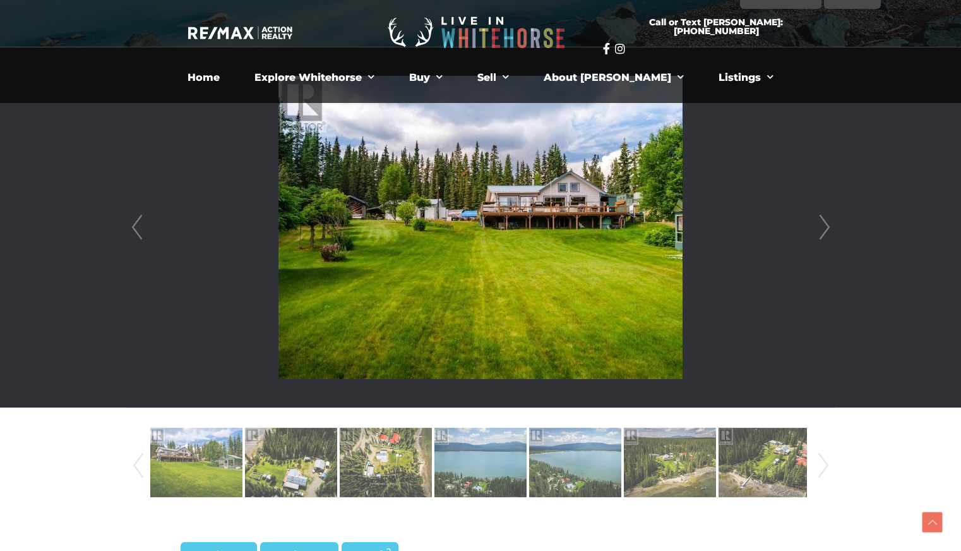
click at [823, 225] on link "Next" at bounding box center [824, 227] width 19 height 360
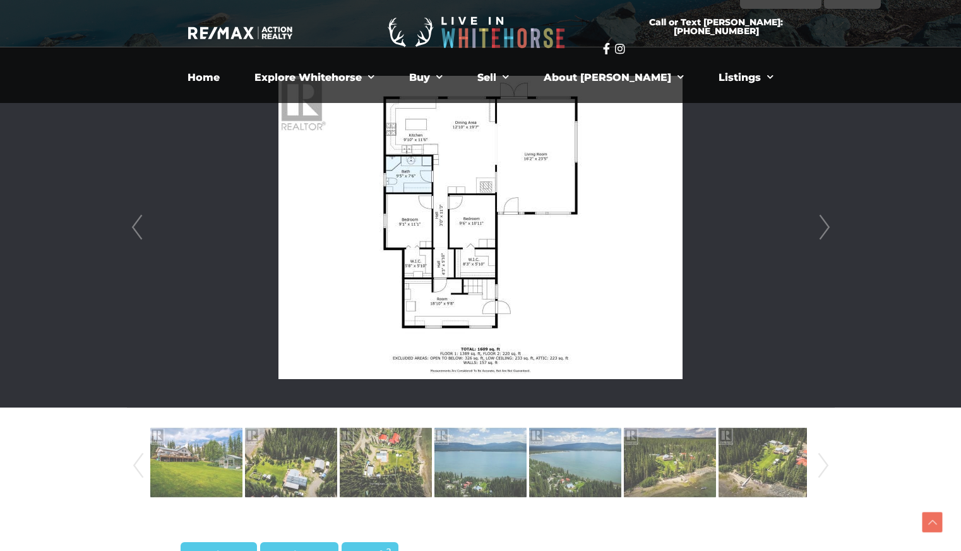
click at [823, 225] on link "Next" at bounding box center [824, 227] width 19 height 360
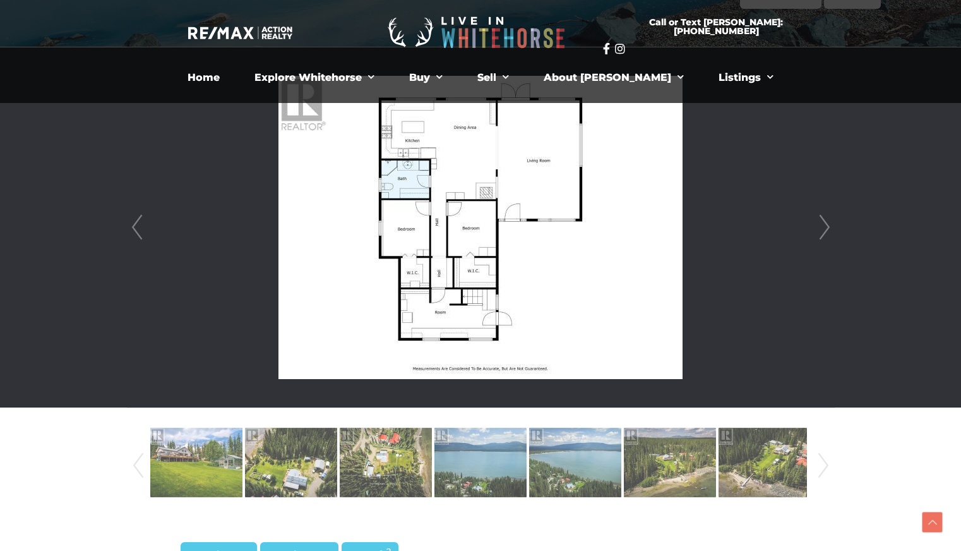
click at [823, 225] on link "Next" at bounding box center [824, 227] width 19 height 360
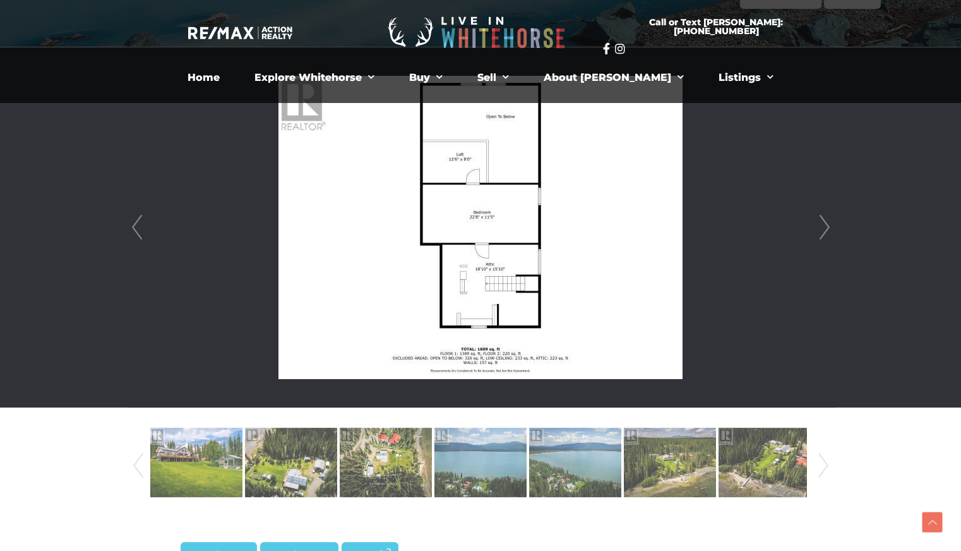
click at [823, 225] on link "Next" at bounding box center [824, 227] width 19 height 360
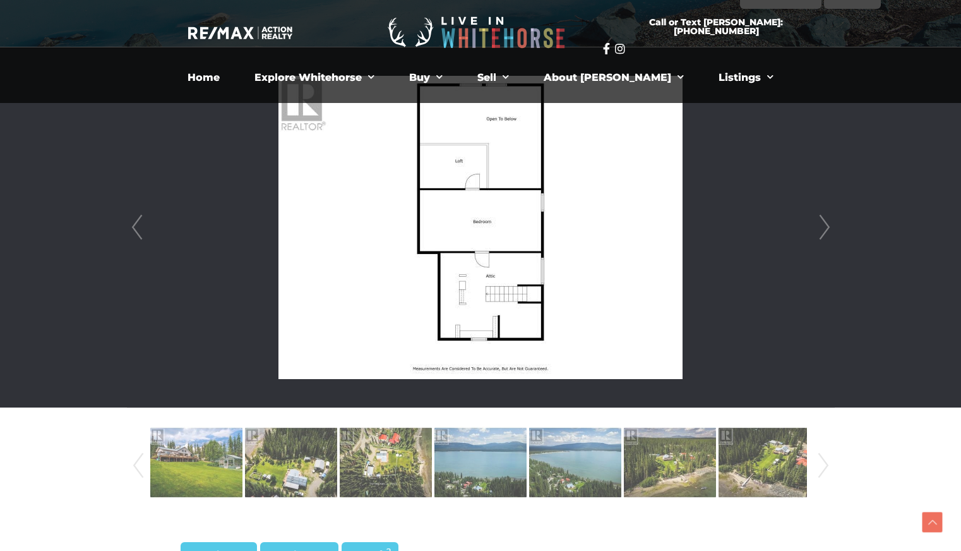
click at [823, 225] on link "Next" at bounding box center [824, 227] width 19 height 360
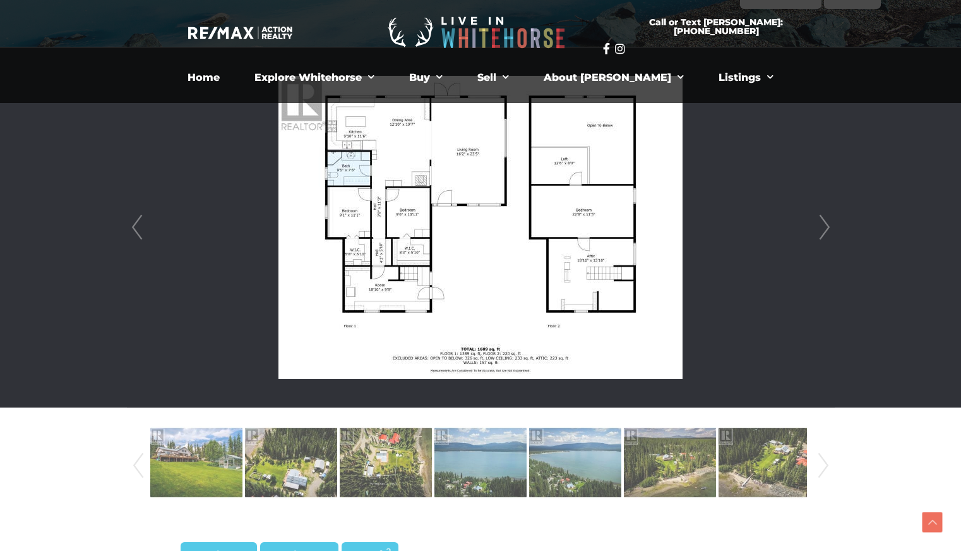
click at [823, 225] on link "Next" at bounding box center [824, 227] width 19 height 360
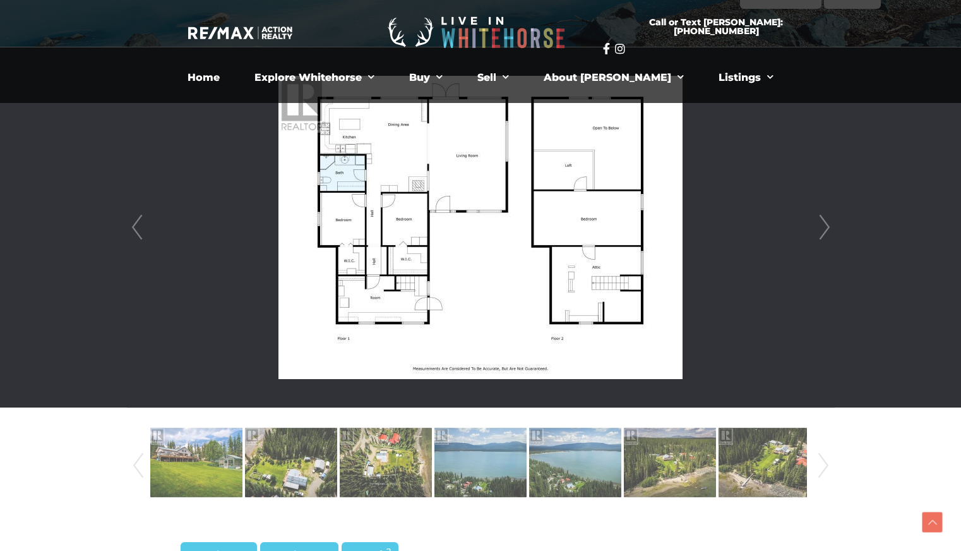
click at [823, 225] on link "Next" at bounding box center [824, 227] width 19 height 360
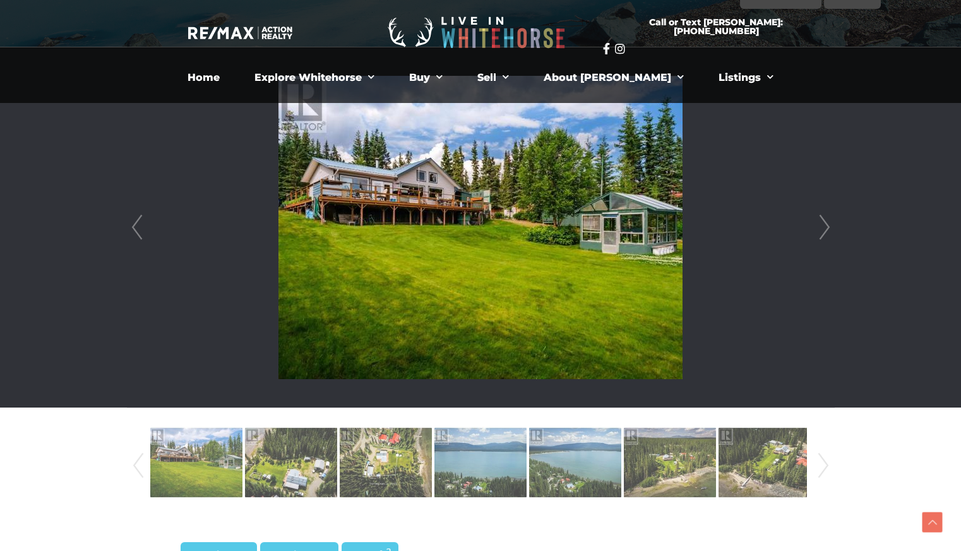
click at [823, 225] on link "Next" at bounding box center [824, 227] width 19 height 360
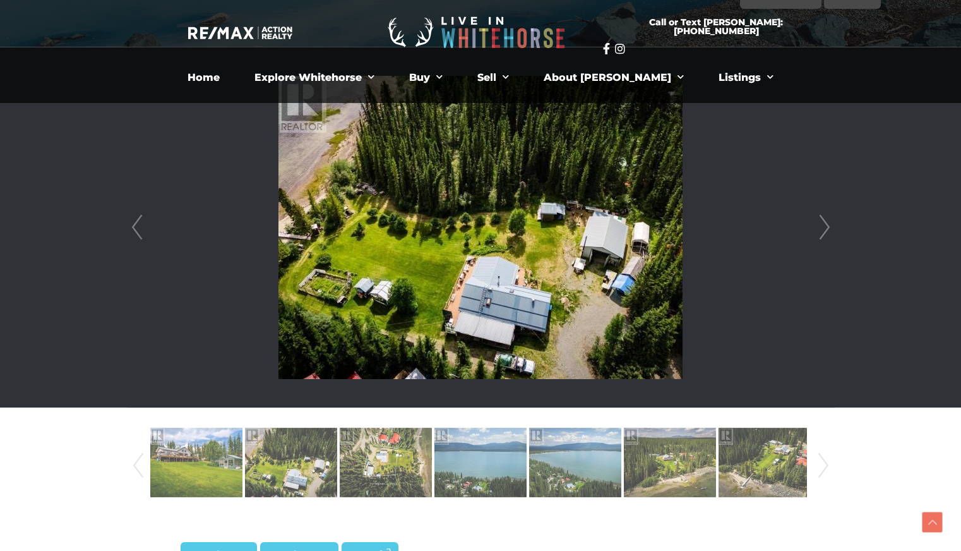
click at [823, 225] on link "Next" at bounding box center [824, 227] width 19 height 360
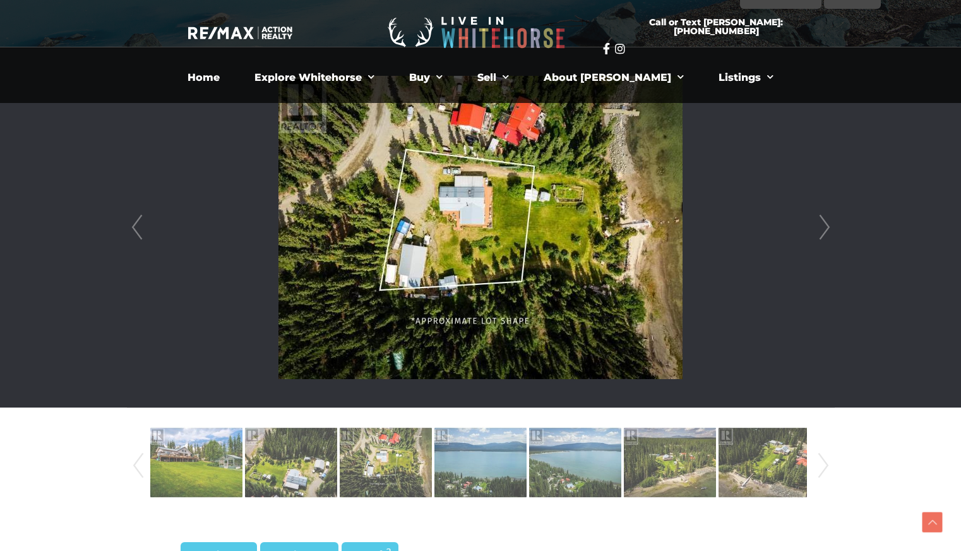
click at [823, 225] on link "Next" at bounding box center [824, 227] width 19 height 360
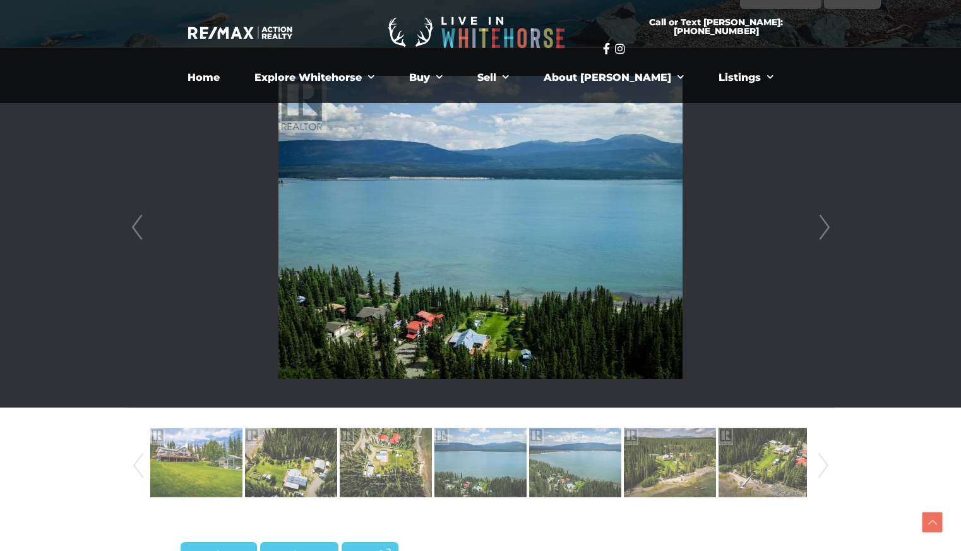
click at [823, 225] on link "Next" at bounding box center [824, 227] width 19 height 360
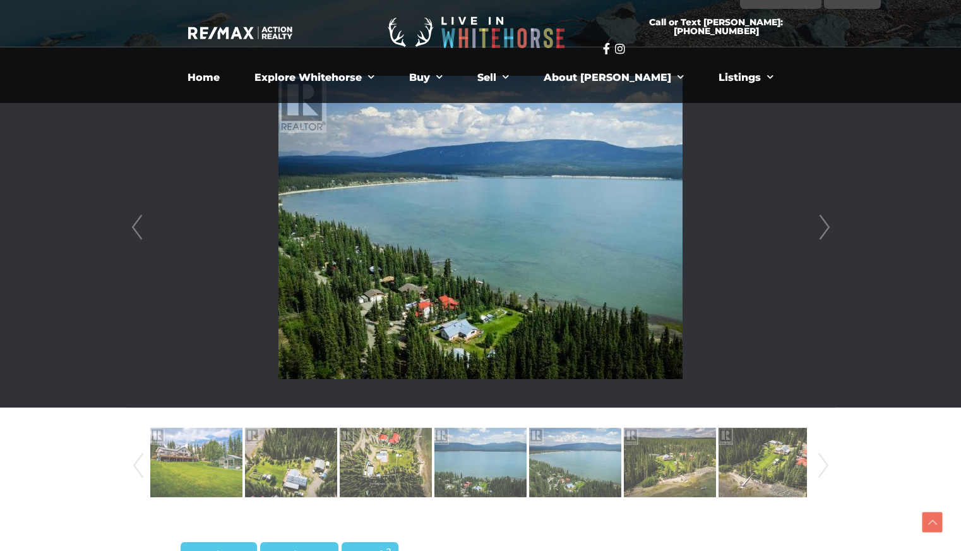
click at [823, 225] on link "Next" at bounding box center [824, 227] width 19 height 360
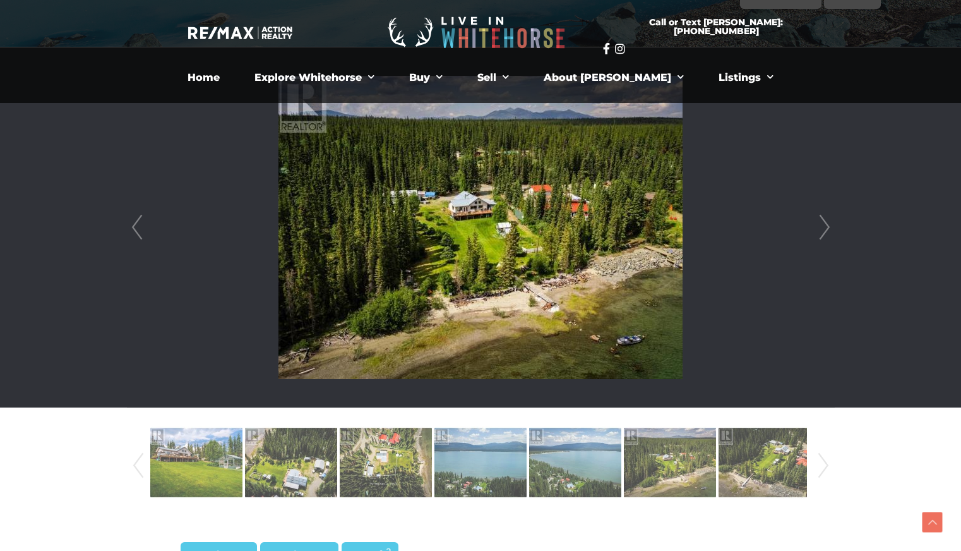
click at [823, 225] on link "Next" at bounding box center [824, 227] width 19 height 360
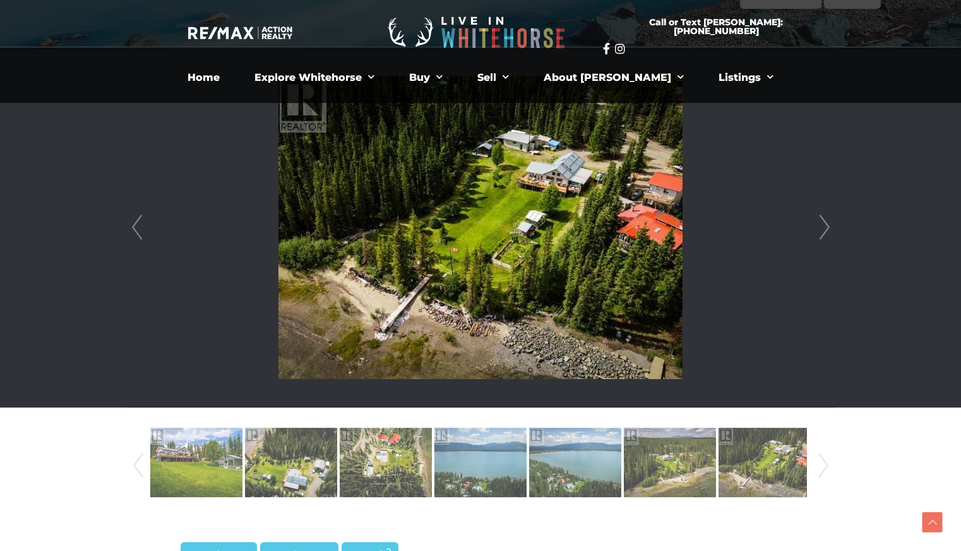
click at [823, 225] on link "Next" at bounding box center [824, 227] width 19 height 360
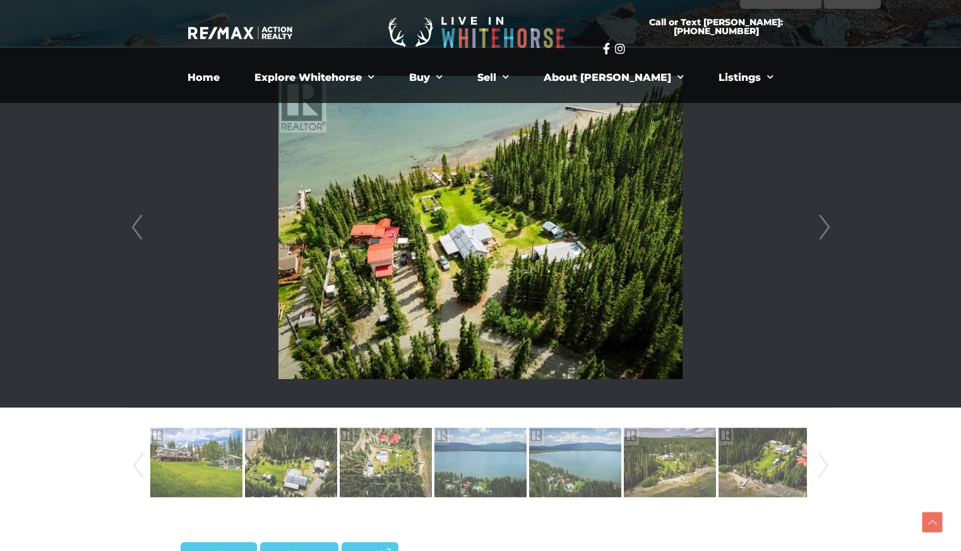
click at [823, 225] on link "Next" at bounding box center [824, 227] width 19 height 360
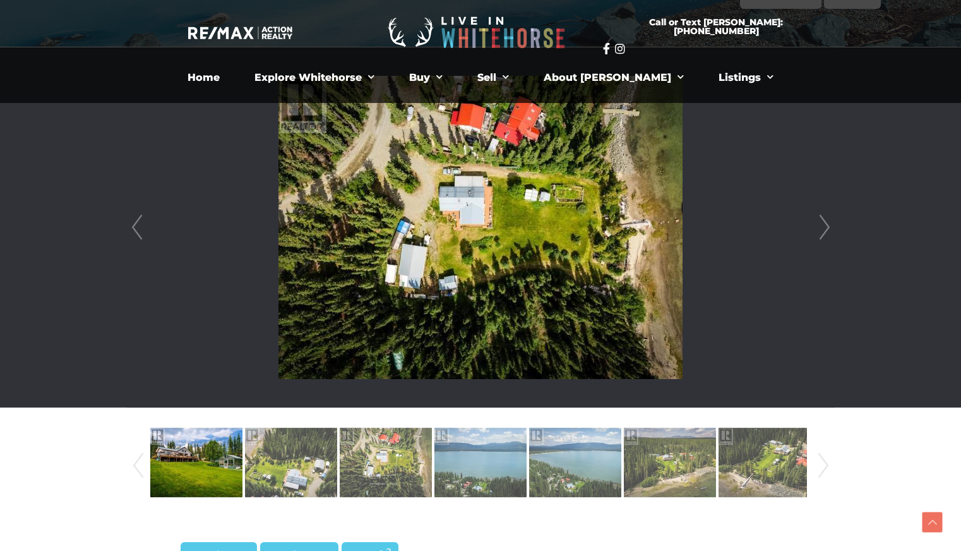
click at [823, 225] on link "Next" at bounding box center [824, 227] width 19 height 360
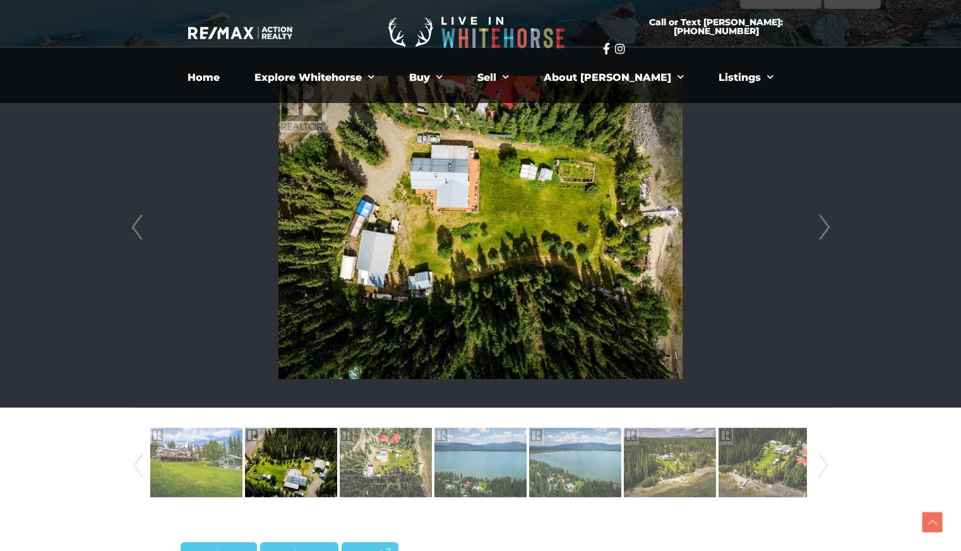
click at [823, 225] on link "Next" at bounding box center [824, 227] width 19 height 360
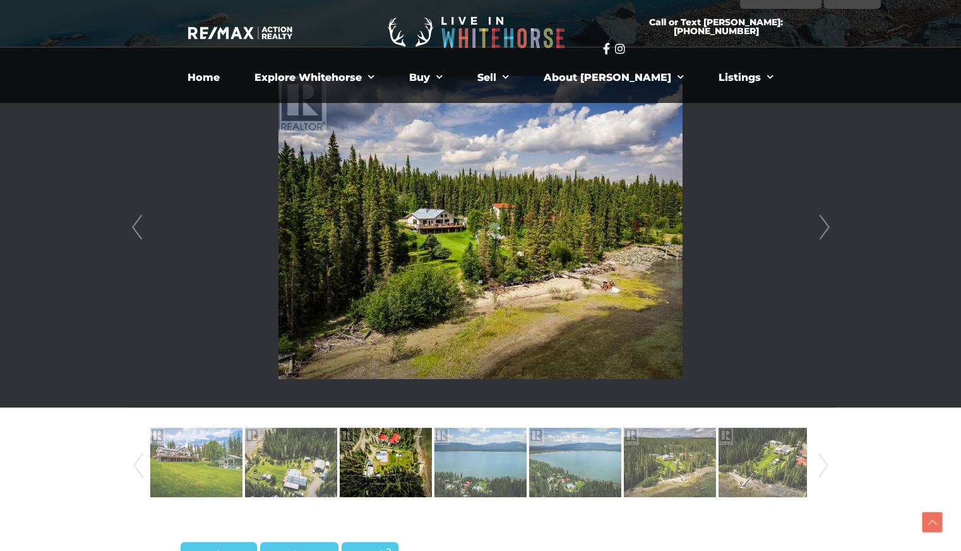
click at [823, 225] on link "Next" at bounding box center [824, 227] width 19 height 360
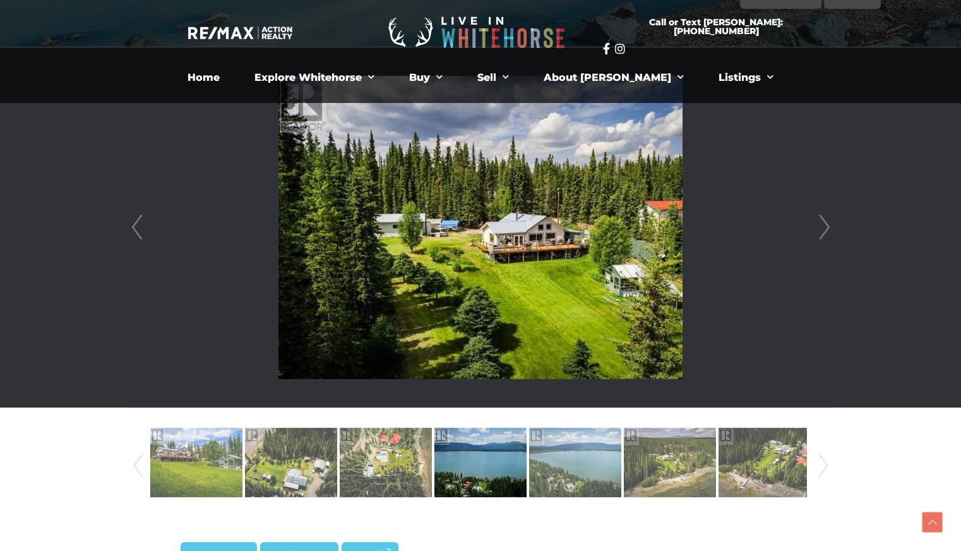
click at [823, 225] on link "Next" at bounding box center [824, 227] width 19 height 360
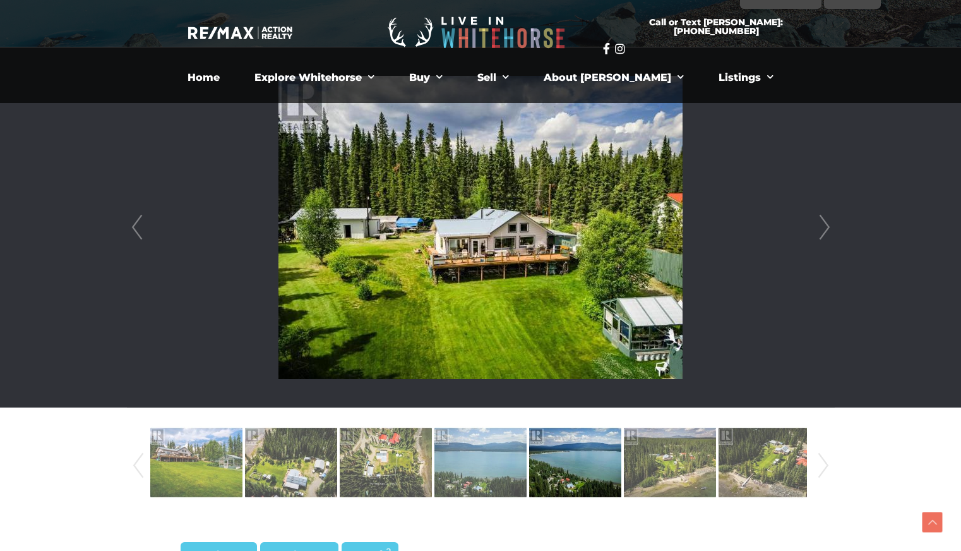
click at [823, 225] on link "Next" at bounding box center [824, 227] width 19 height 360
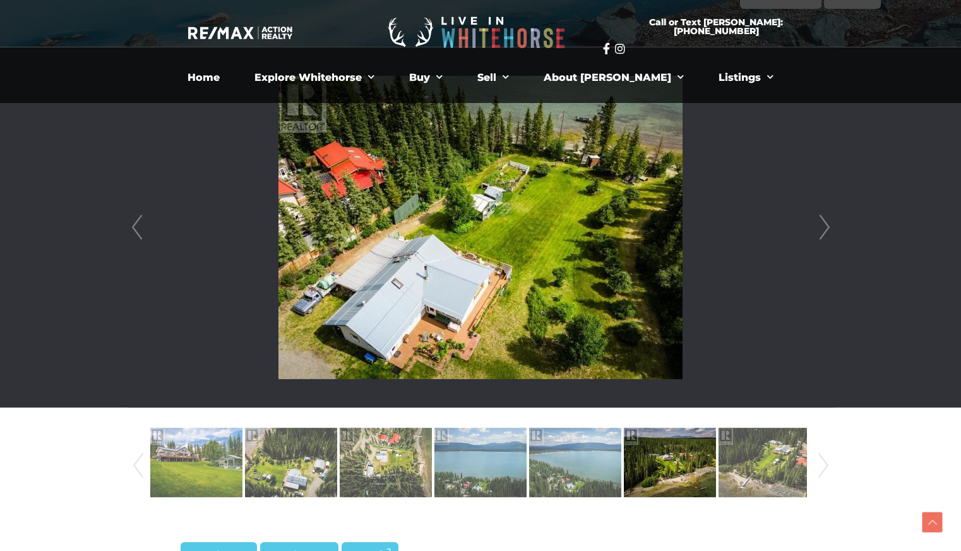
click at [823, 225] on link "Next" at bounding box center [824, 227] width 19 height 360
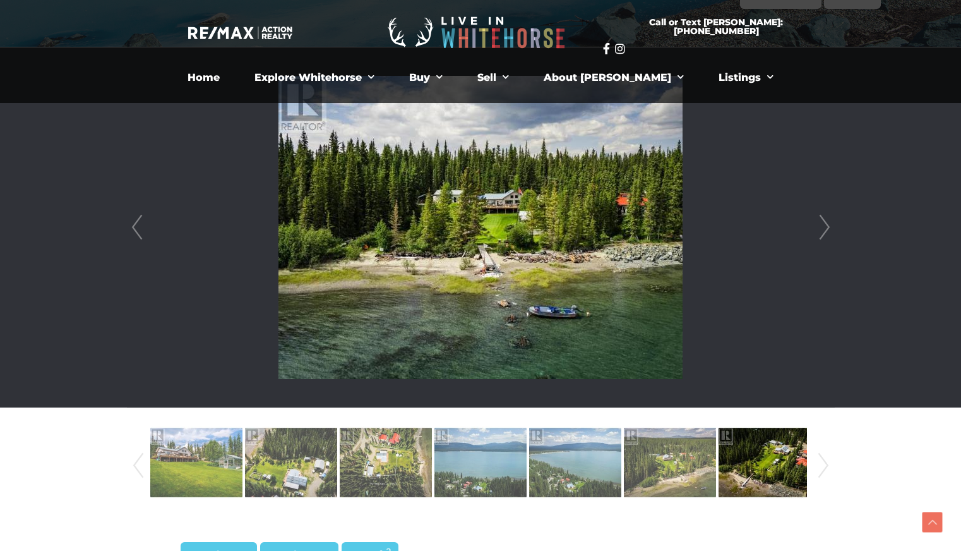
click at [823, 225] on link "Next" at bounding box center [824, 227] width 19 height 360
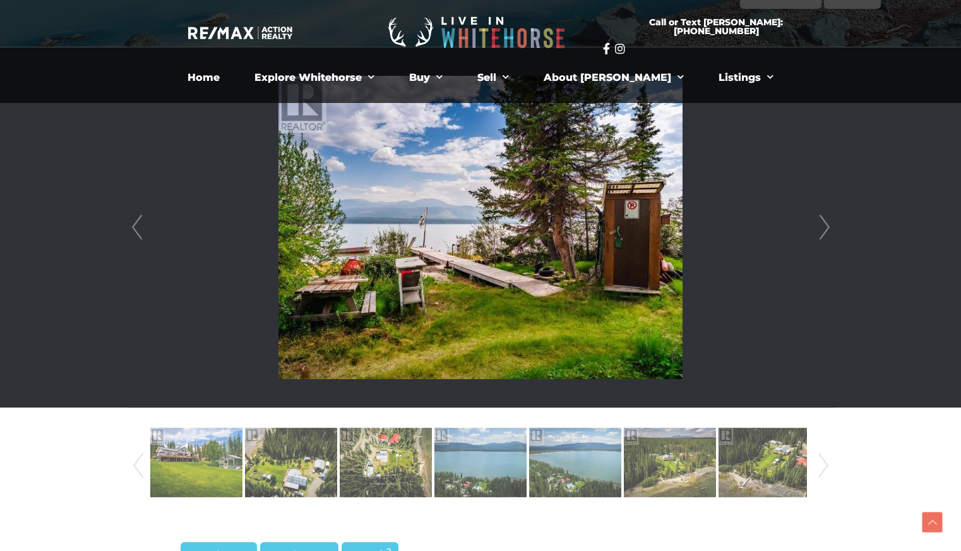
click at [823, 225] on link "Next" at bounding box center [824, 227] width 19 height 360
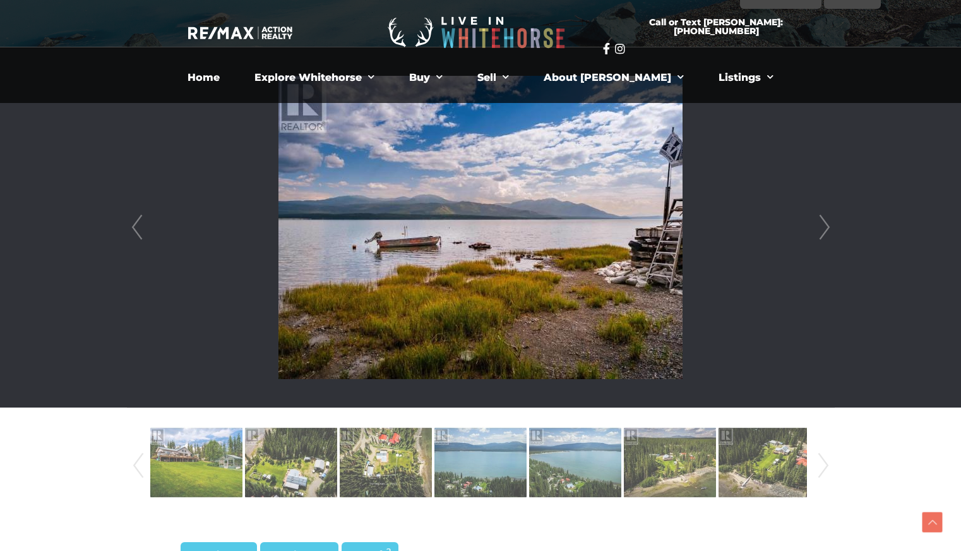
click at [823, 225] on link "Next" at bounding box center [824, 227] width 19 height 360
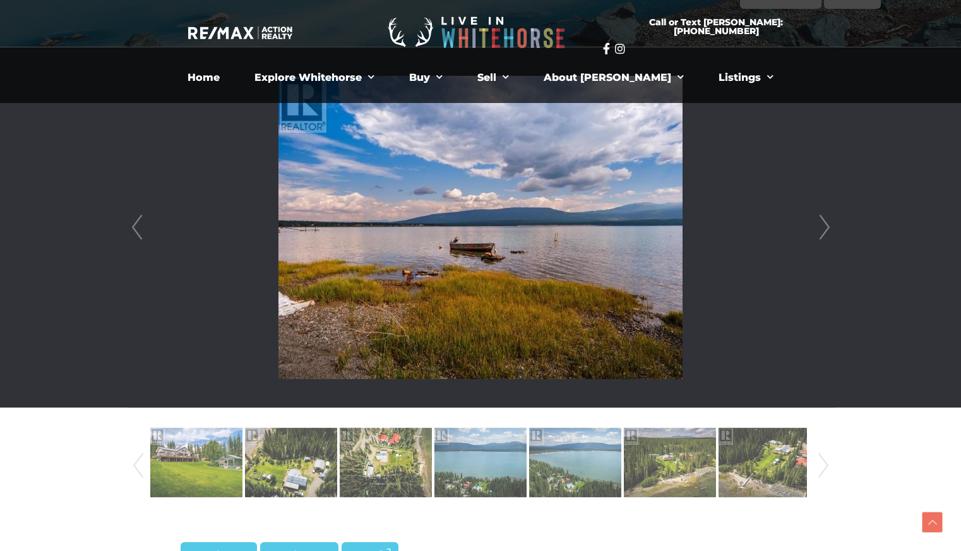
click at [823, 225] on link "Next" at bounding box center [824, 227] width 19 height 360
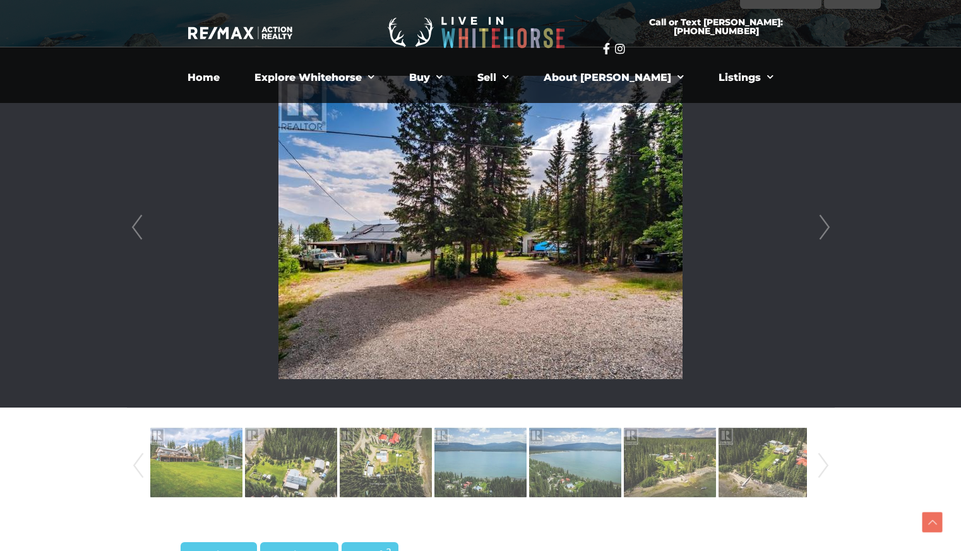
click at [823, 225] on link "Next" at bounding box center [824, 227] width 19 height 360
